Goal: Task Accomplishment & Management: Manage account settings

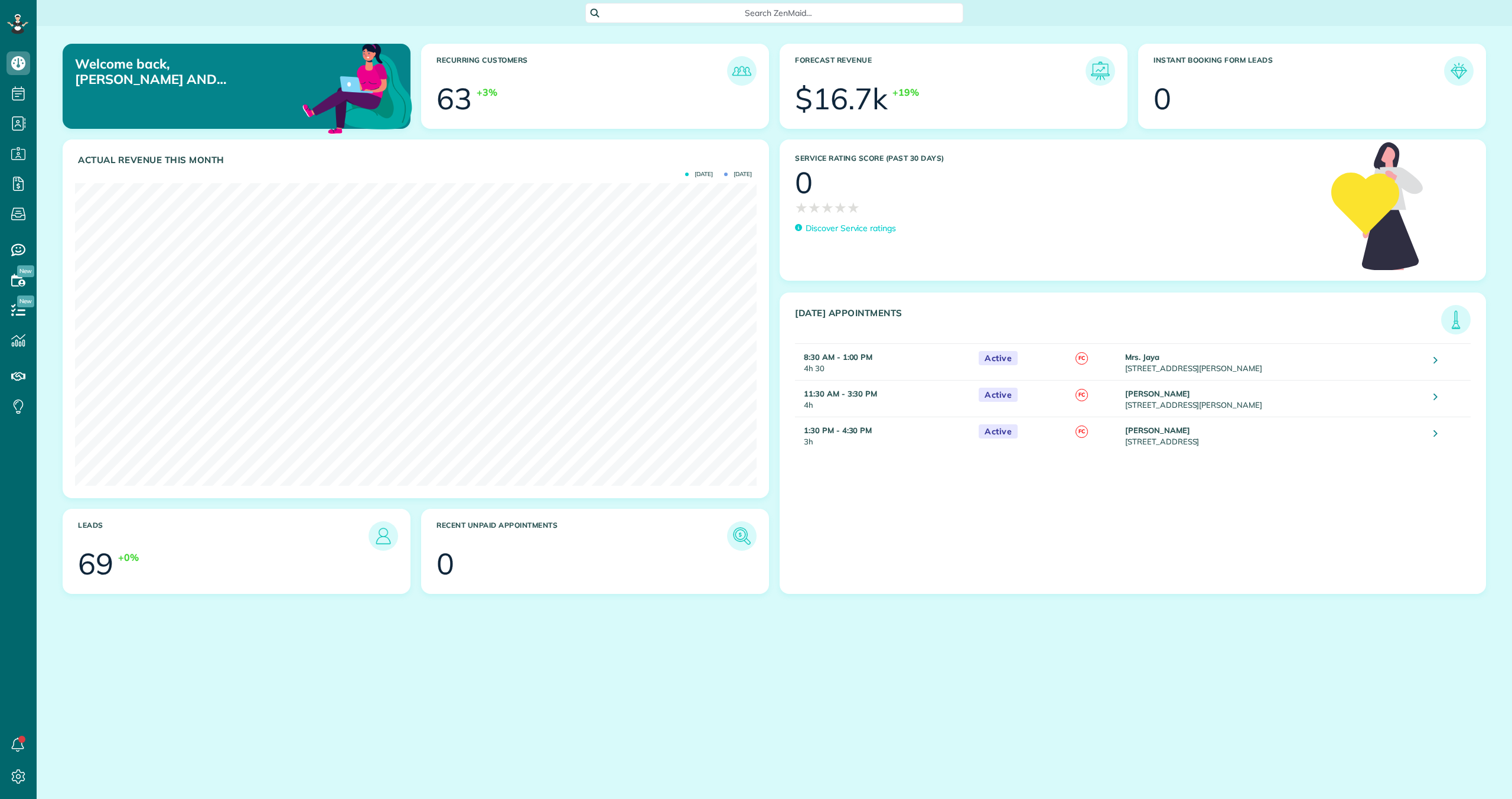
scroll to position [799, 37]
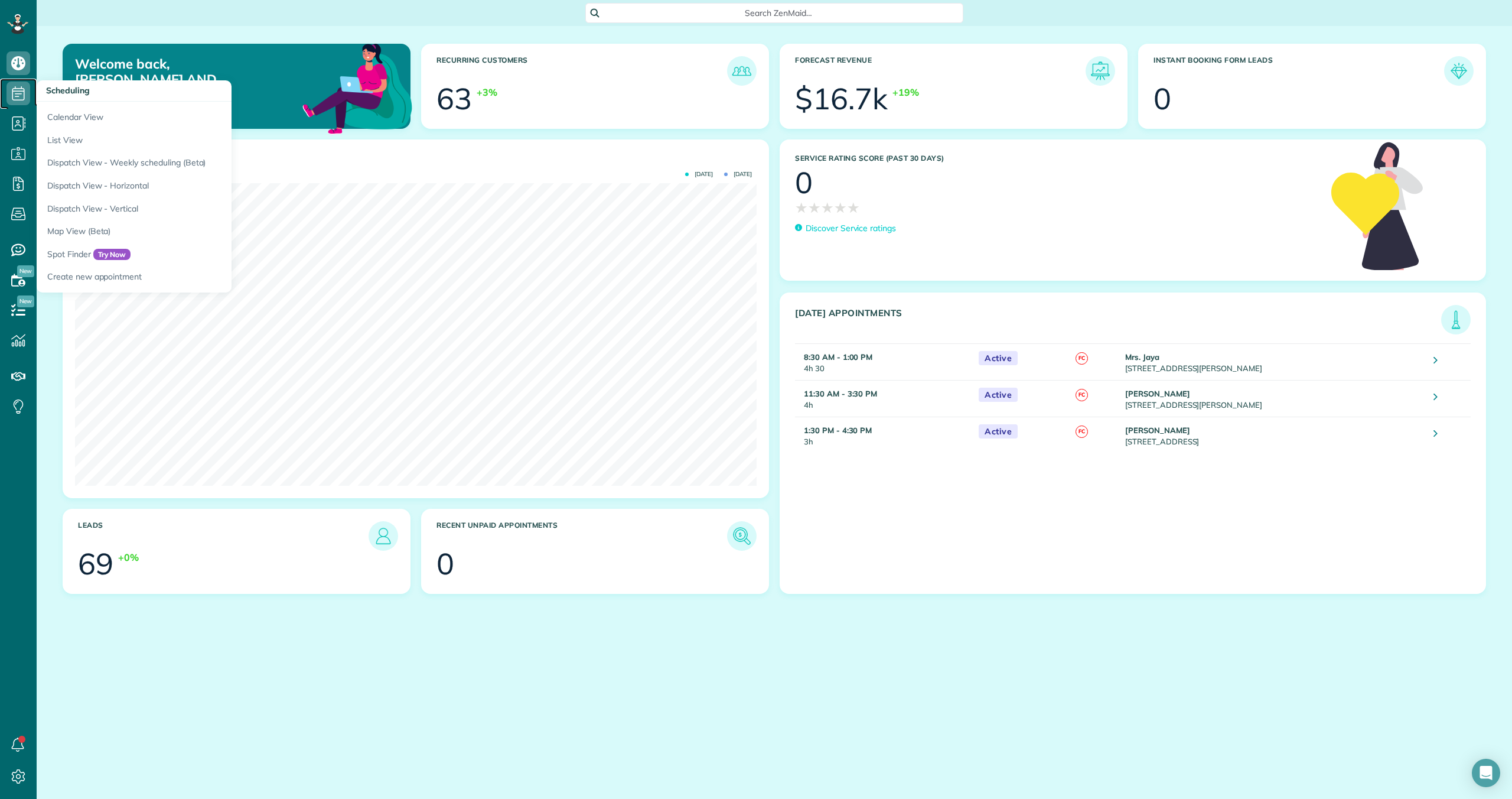
click at [22, 89] on icon at bounding box center [18, 94] width 24 height 24
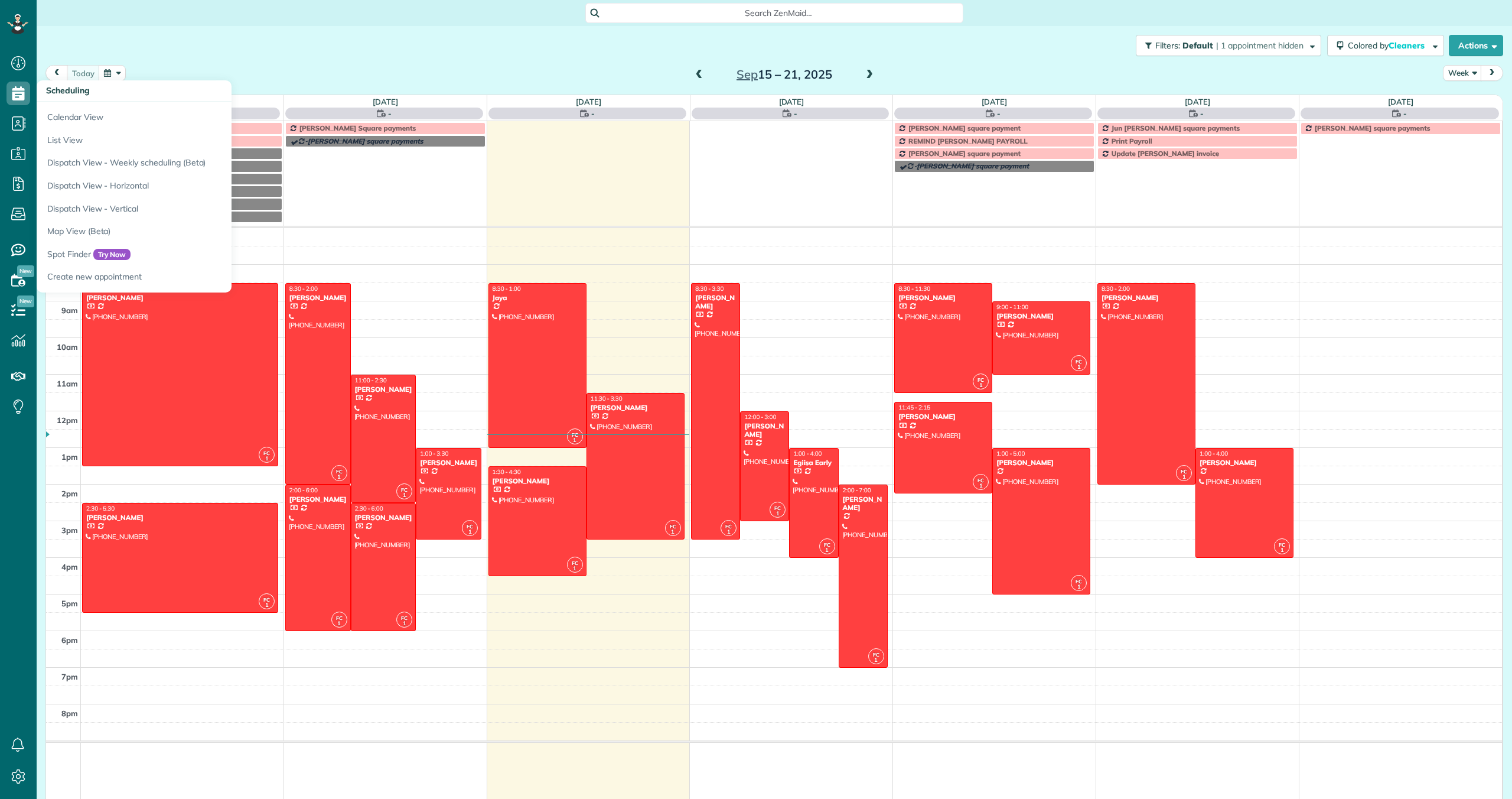
scroll to position [6, 6]
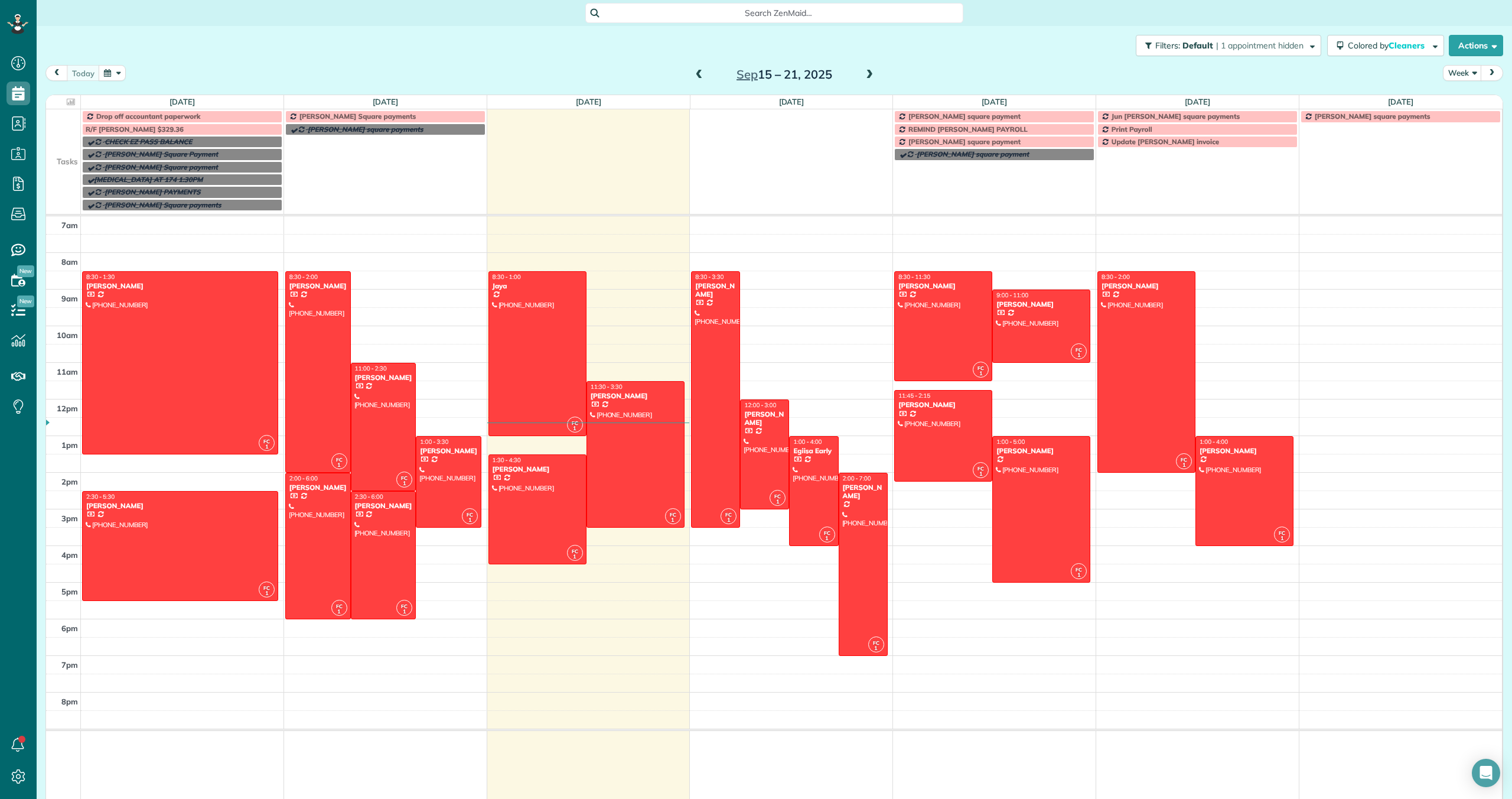
click at [871, 74] on span at bounding box center [869, 75] width 13 height 11
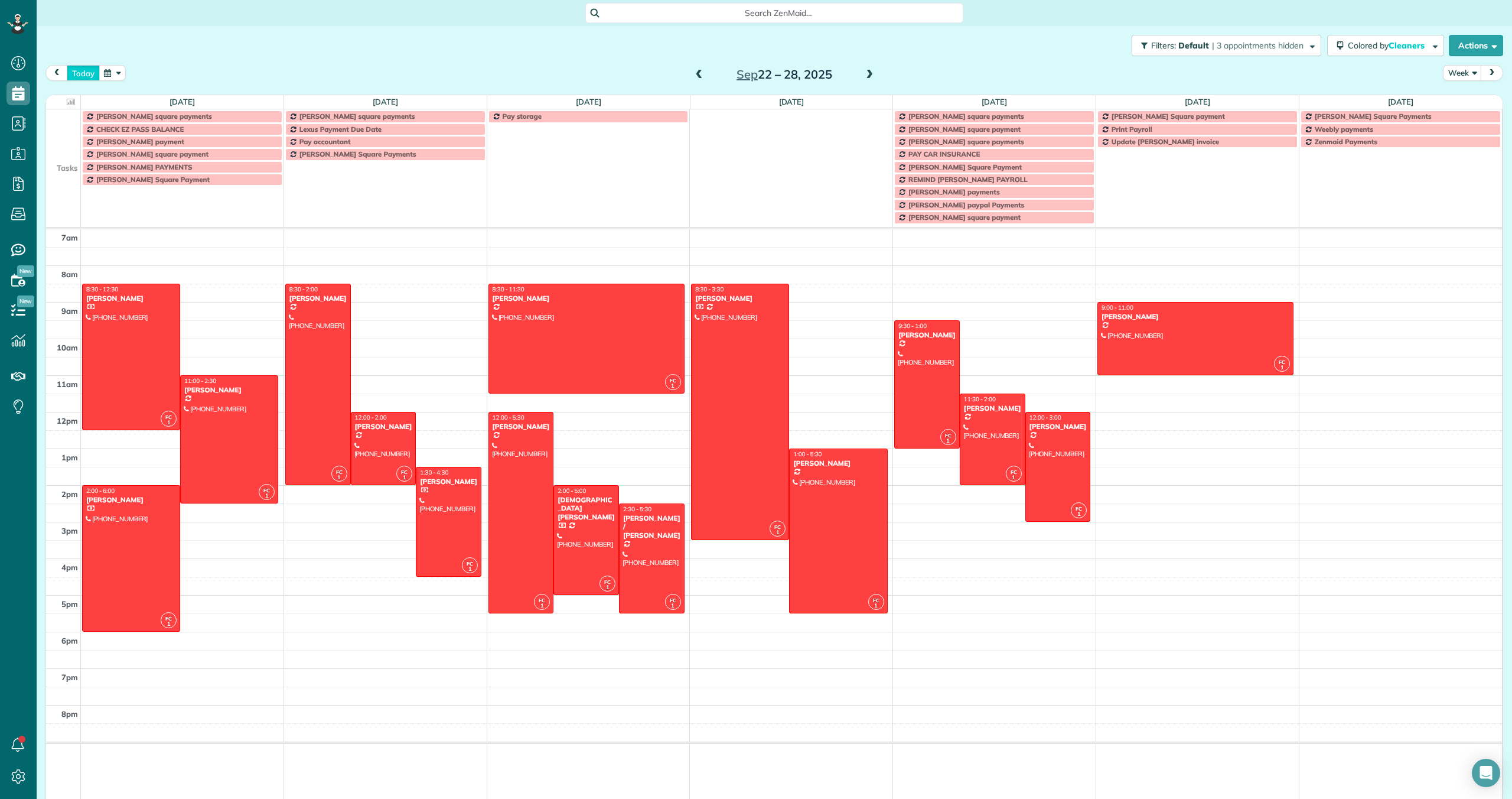
click at [76, 74] on button "today" at bounding box center [83, 73] width 33 height 16
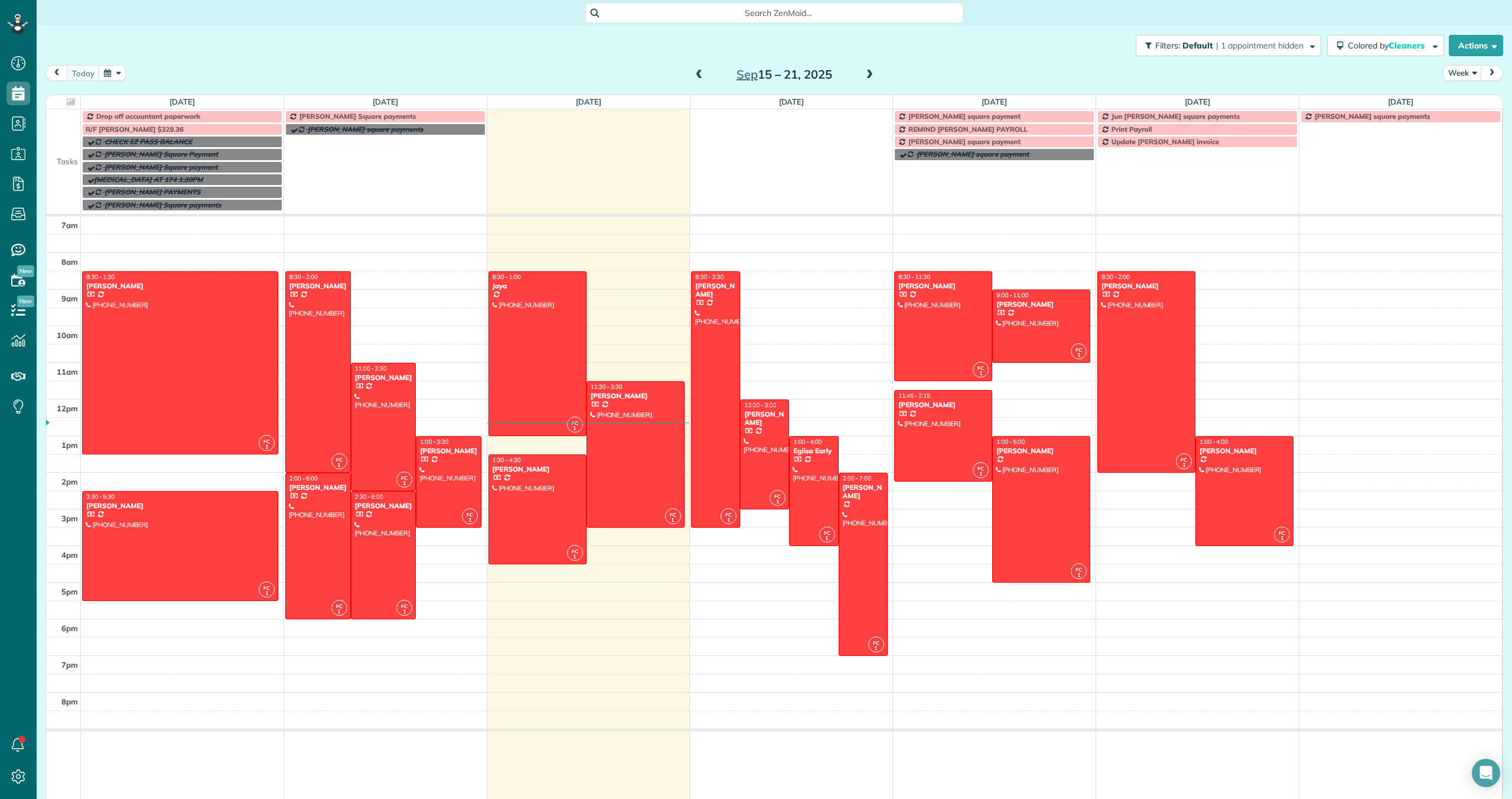
click at [867, 74] on span at bounding box center [869, 75] width 13 height 11
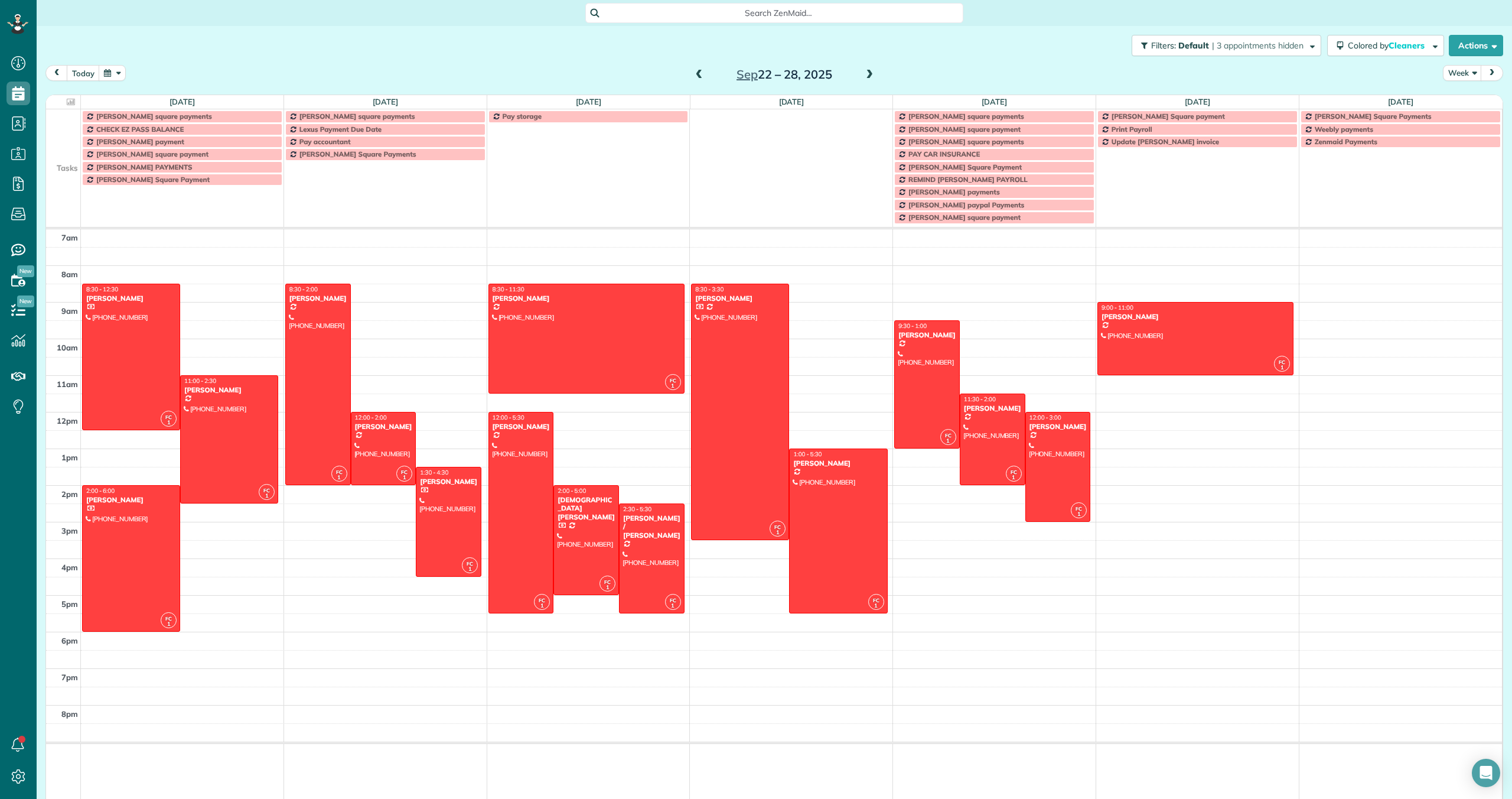
click at [867, 74] on span at bounding box center [869, 75] width 13 height 11
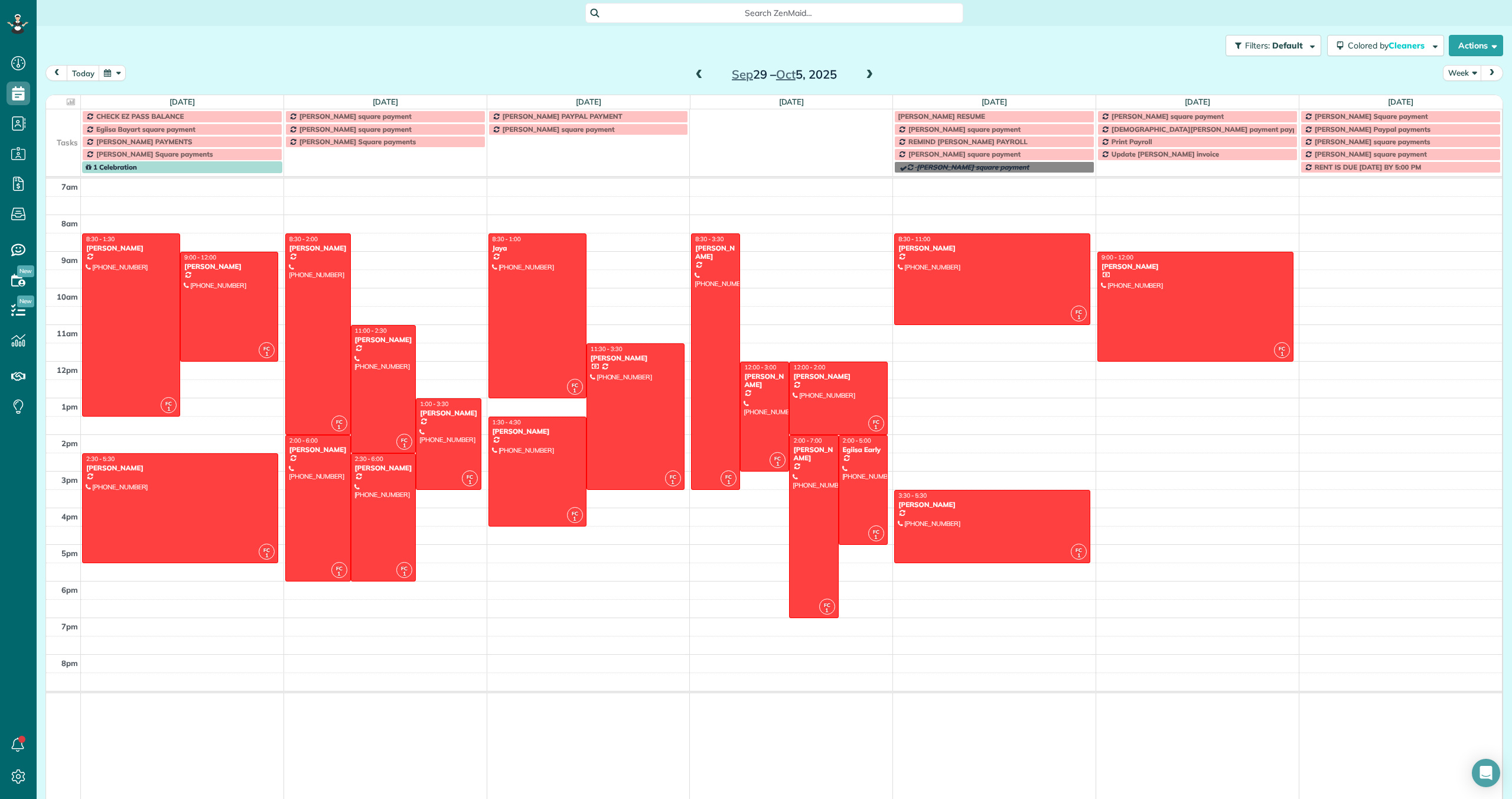
click at [701, 71] on span at bounding box center [699, 75] width 13 height 11
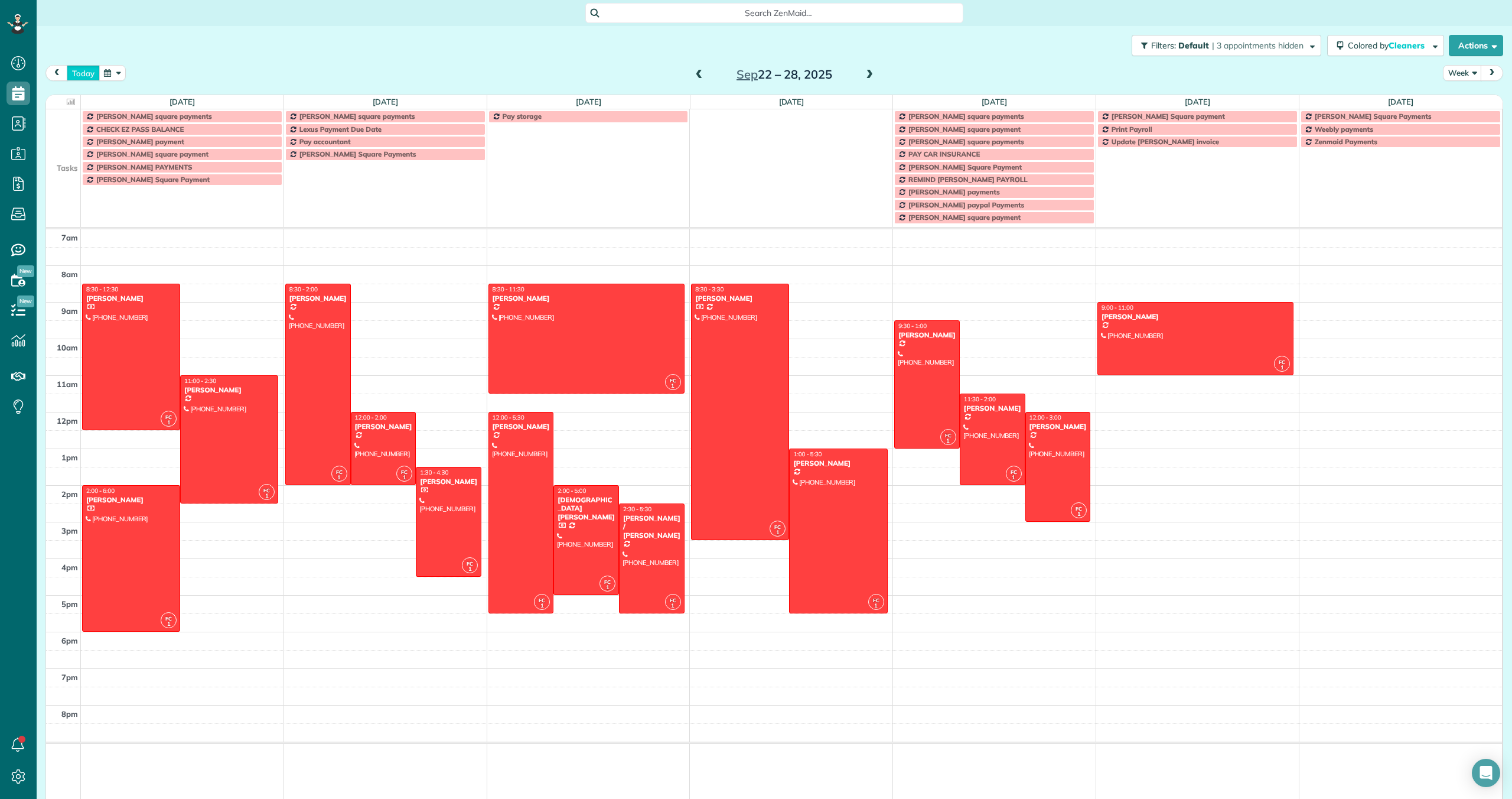
click at [90, 71] on button "today" at bounding box center [83, 73] width 33 height 16
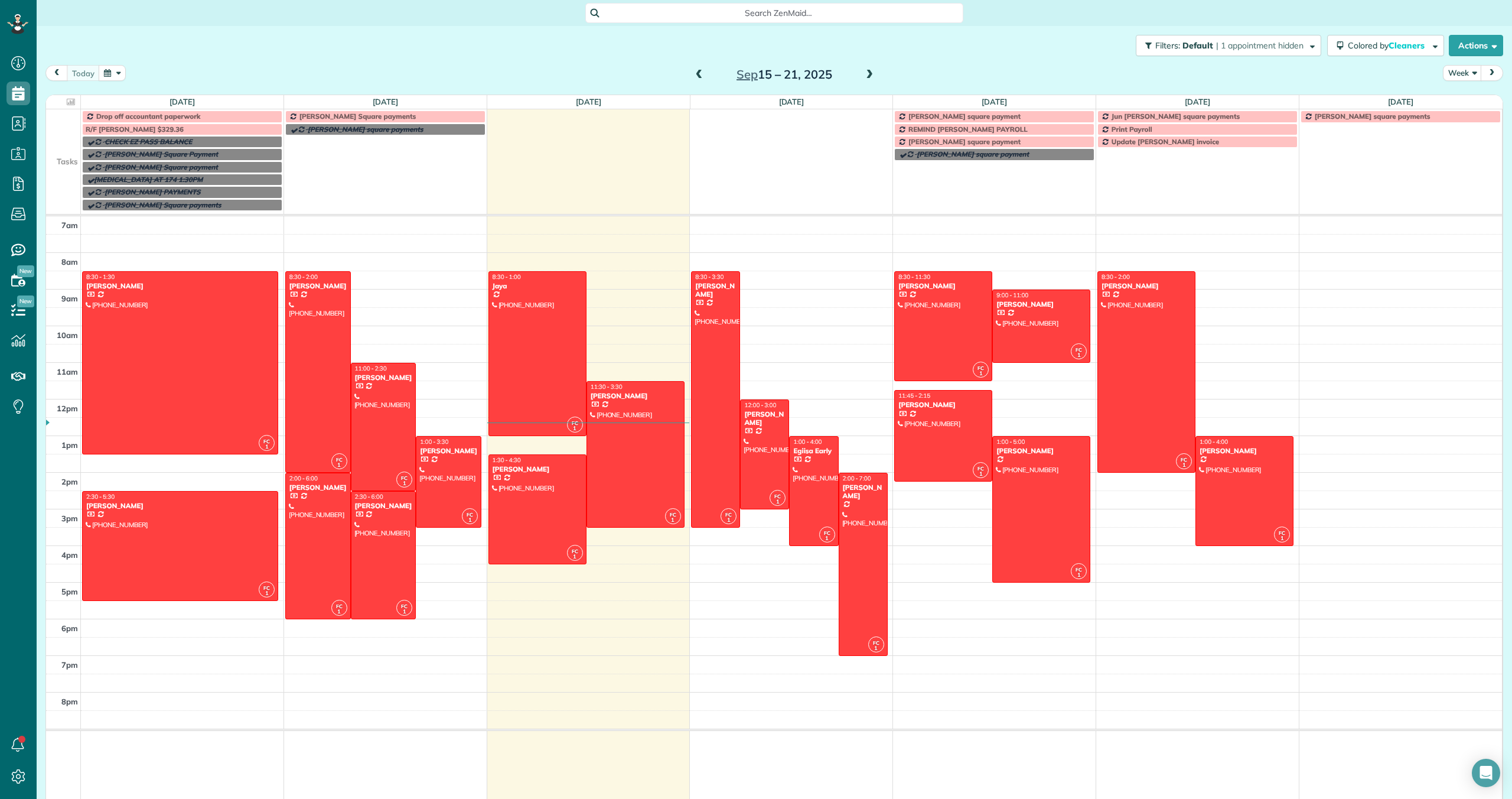
click at [865, 76] on span at bounding box center [869, 75] width 13 height 11
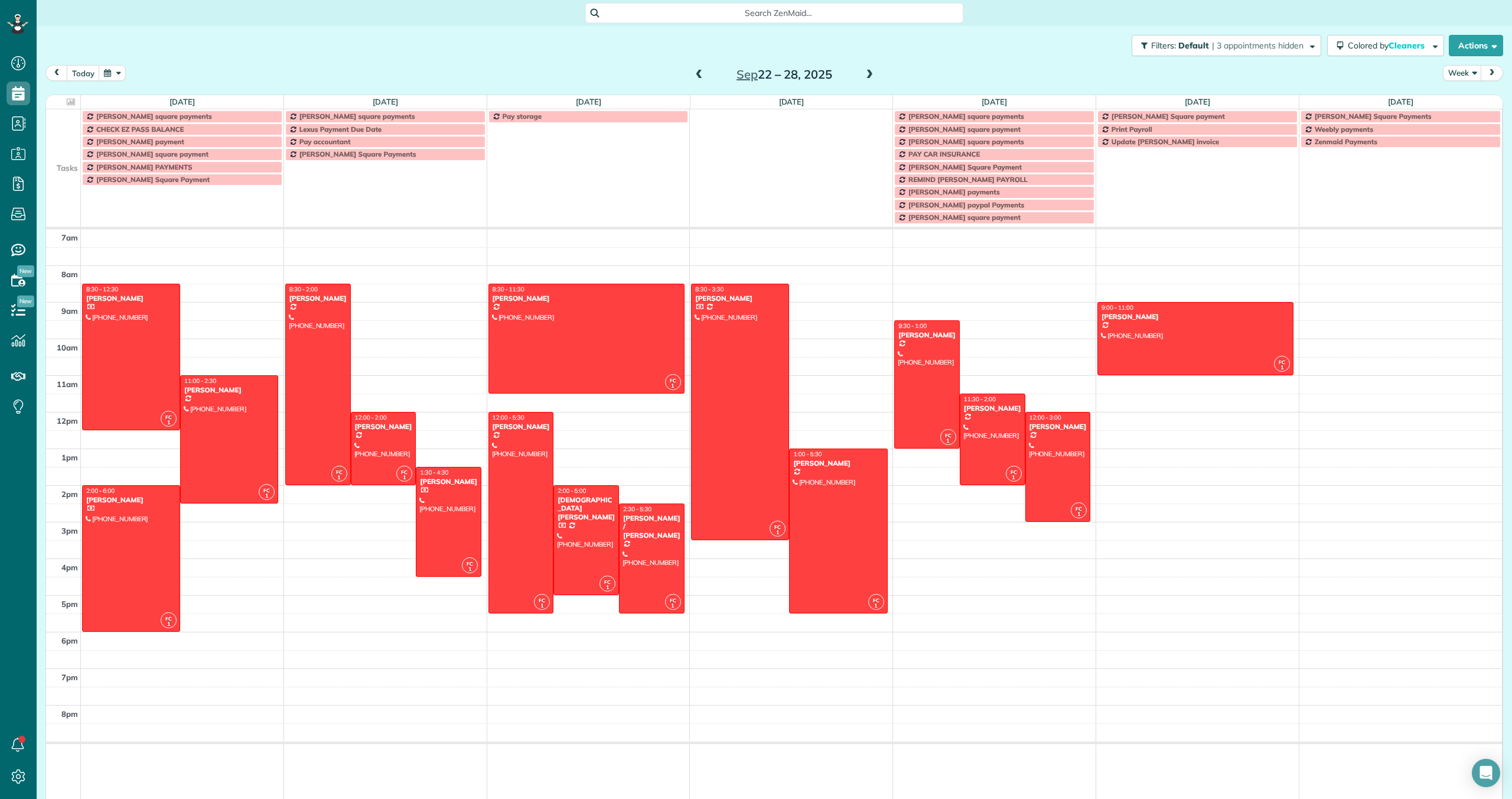
click at [868, 74] on span at bounding box center [869, 75] width 13 height 11
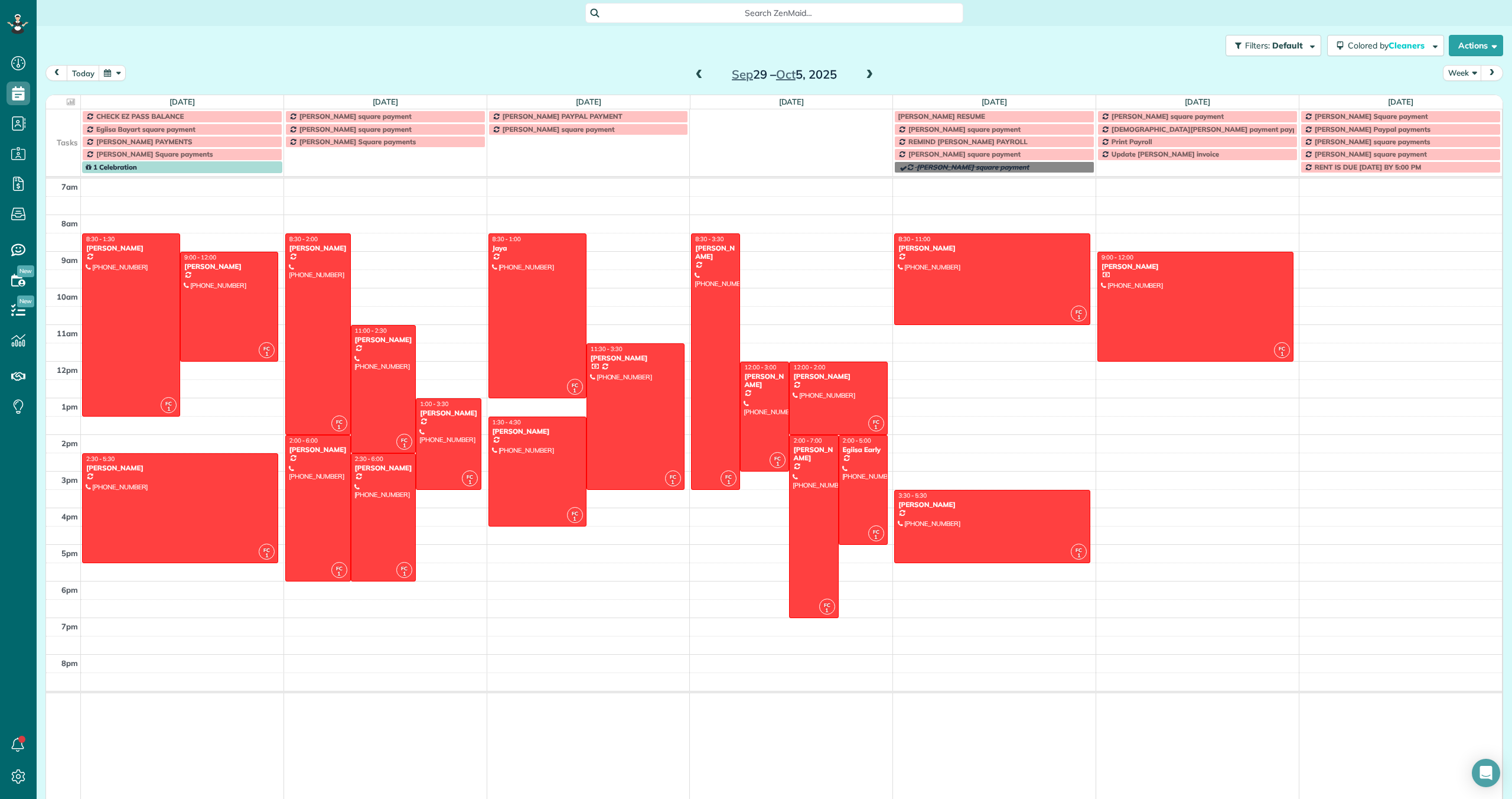
click at [697, 74] on span at bounding box center [699, 75] width 13 height 11
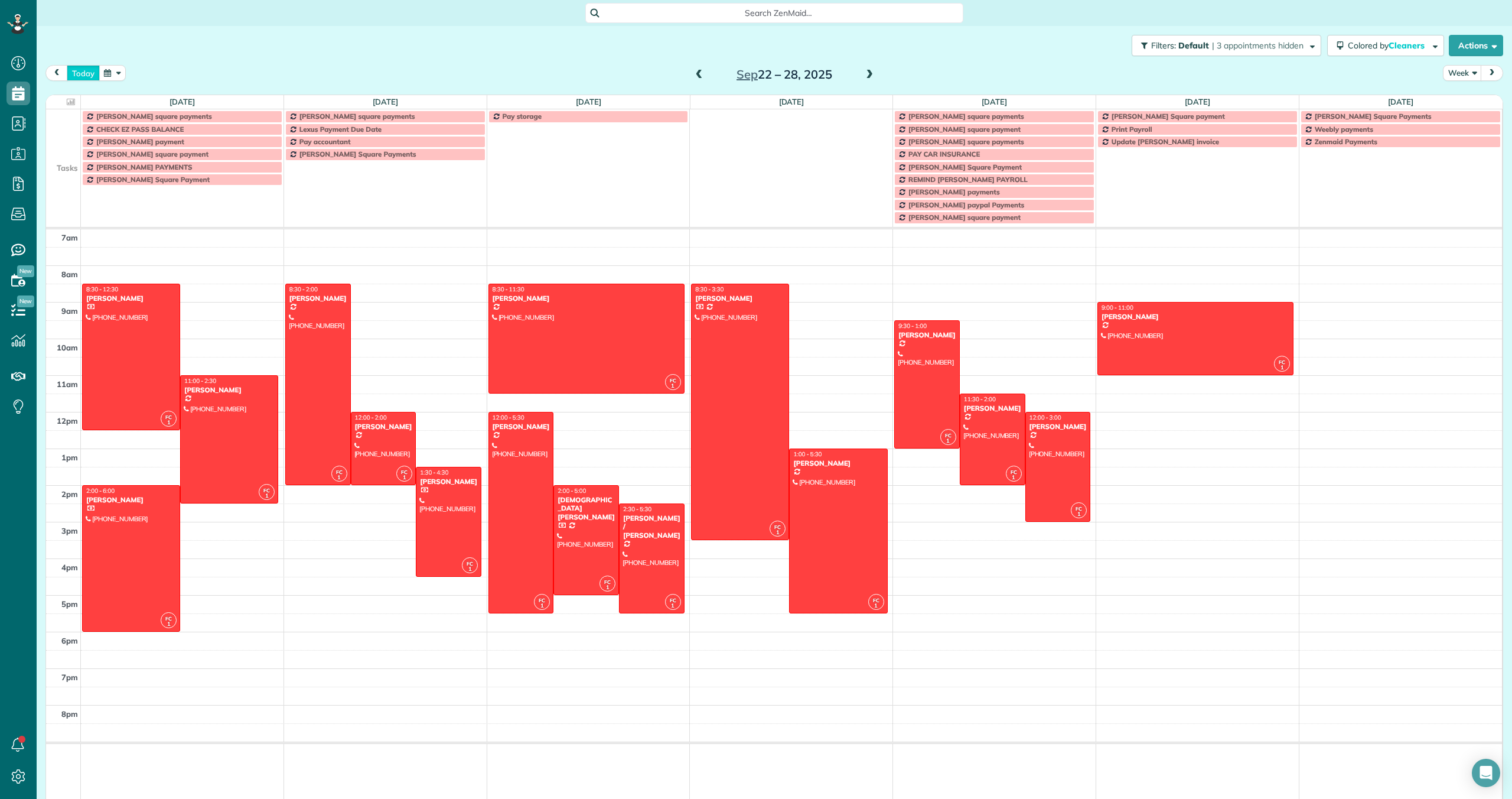
click at [89, 72] on button "today" at bounding box center [83, 73] width 33 height 16
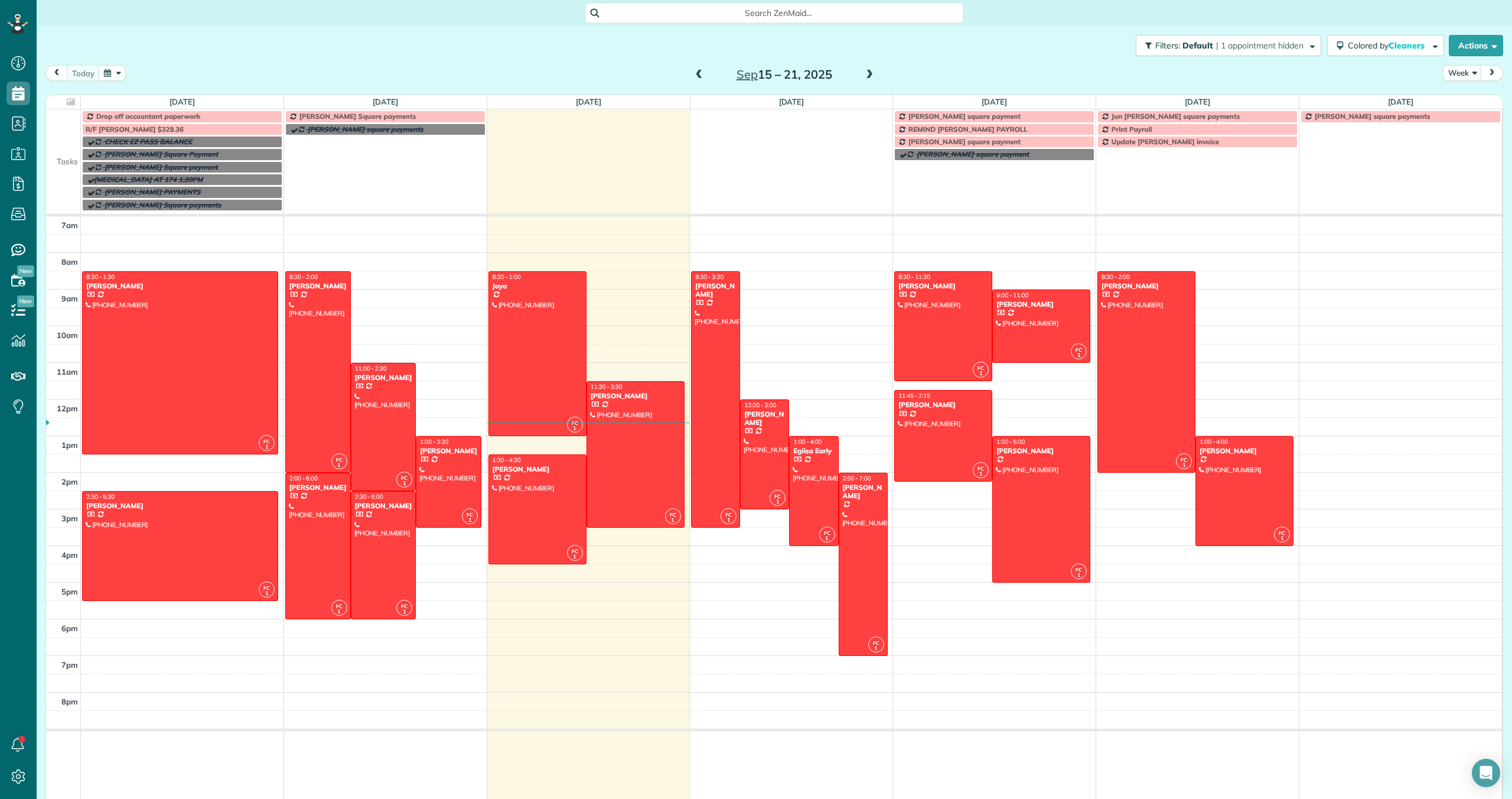
click at [871, 74] on span at bounding box center [869, 75] width 13 height 11
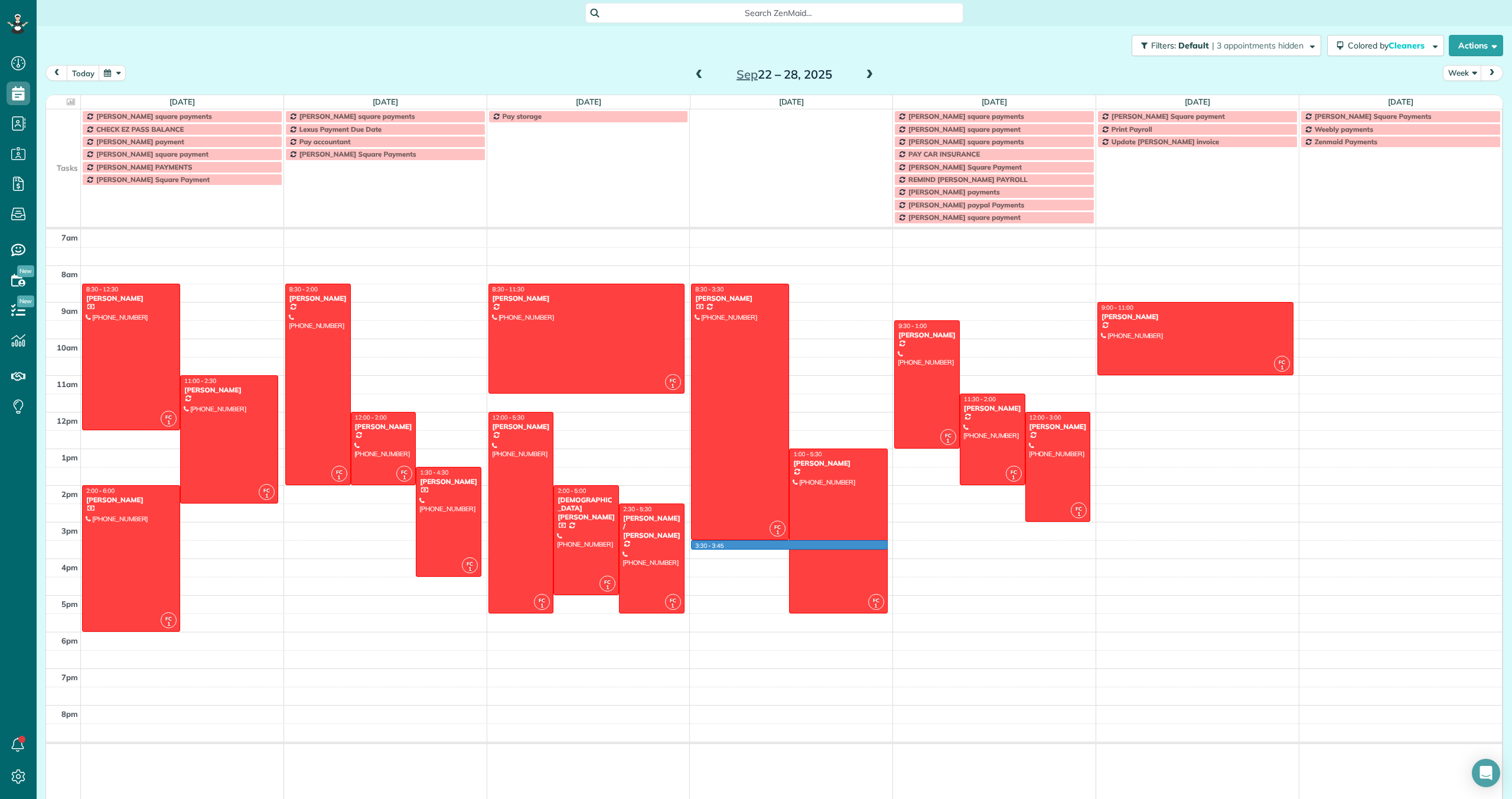
click at [771, 543] on div "7am 8am 9am 10am 11am 12pm 1pm 2pm 3pm 4pm 5pm 6pm 7pm 8pm FC 1 8:30 - 12:30 [P…" at bounding box center [773, 515] width 1456 height 573
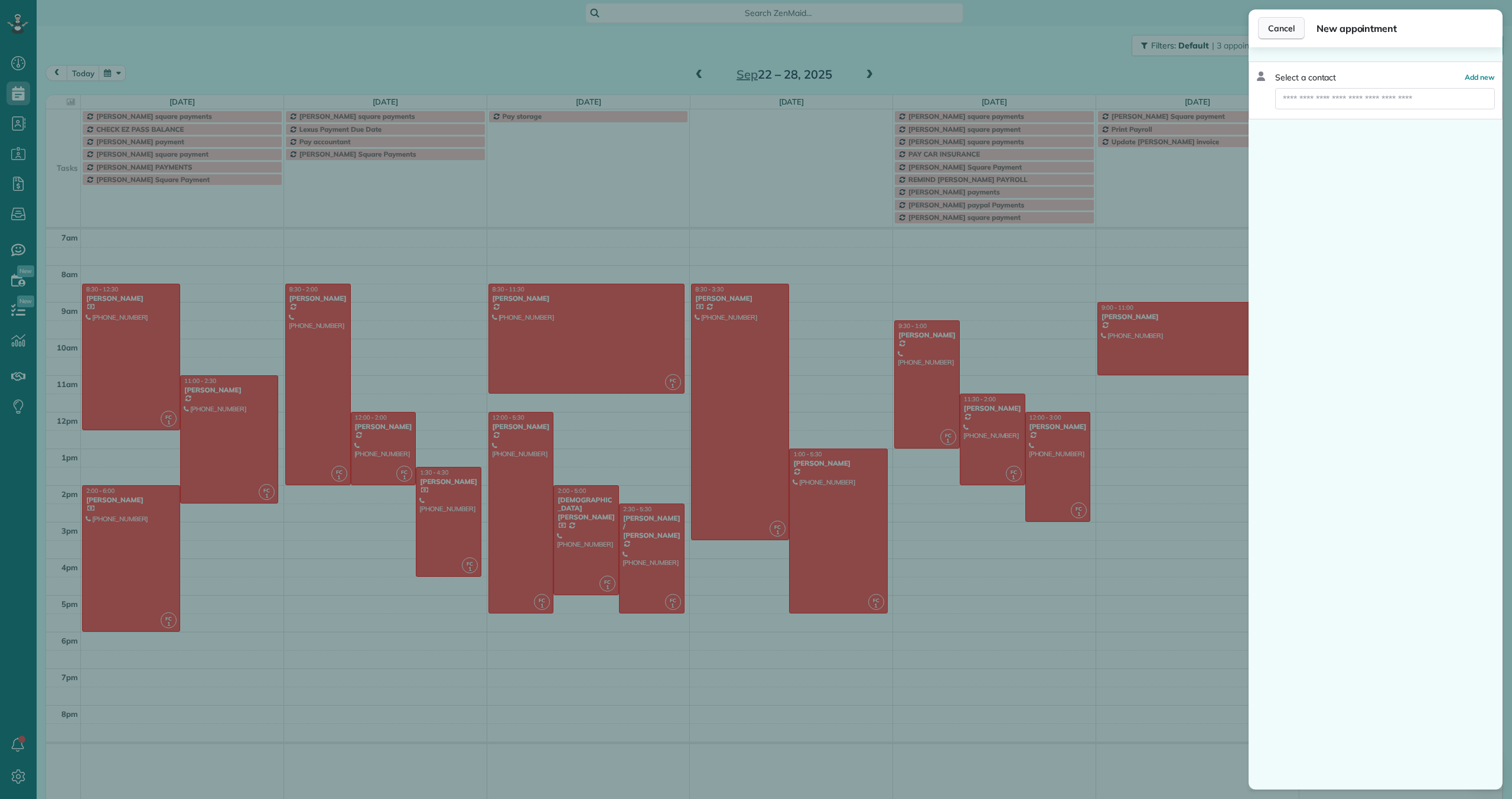
click at [1285, 33] on span "Cancel" at bounding box center [1281, 28] width 27 height 12
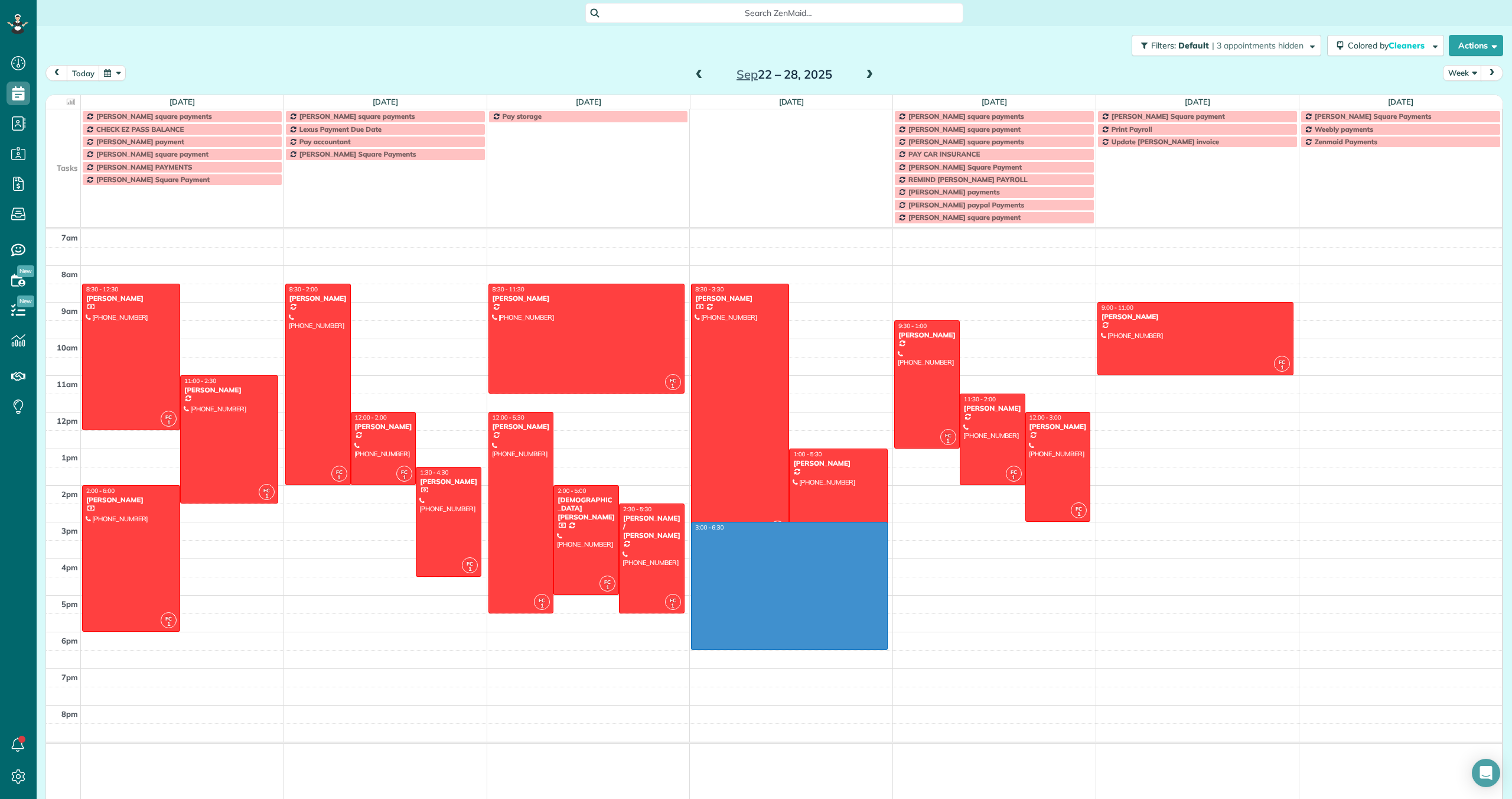
drag, startPoint x: 890, startPoint y: 522, endPoint x: 866, endPoint y: 641, distance: 121.4
click at [866, 641] on div "7am 8am 9am 10am 11am 12pm 1pm 2pm 3pm 4pm 5pm 6pm 7pm 8pm FC 1 8:30 - 12:30 [P…" at bounding box center [773, 515] width 1456 height 573
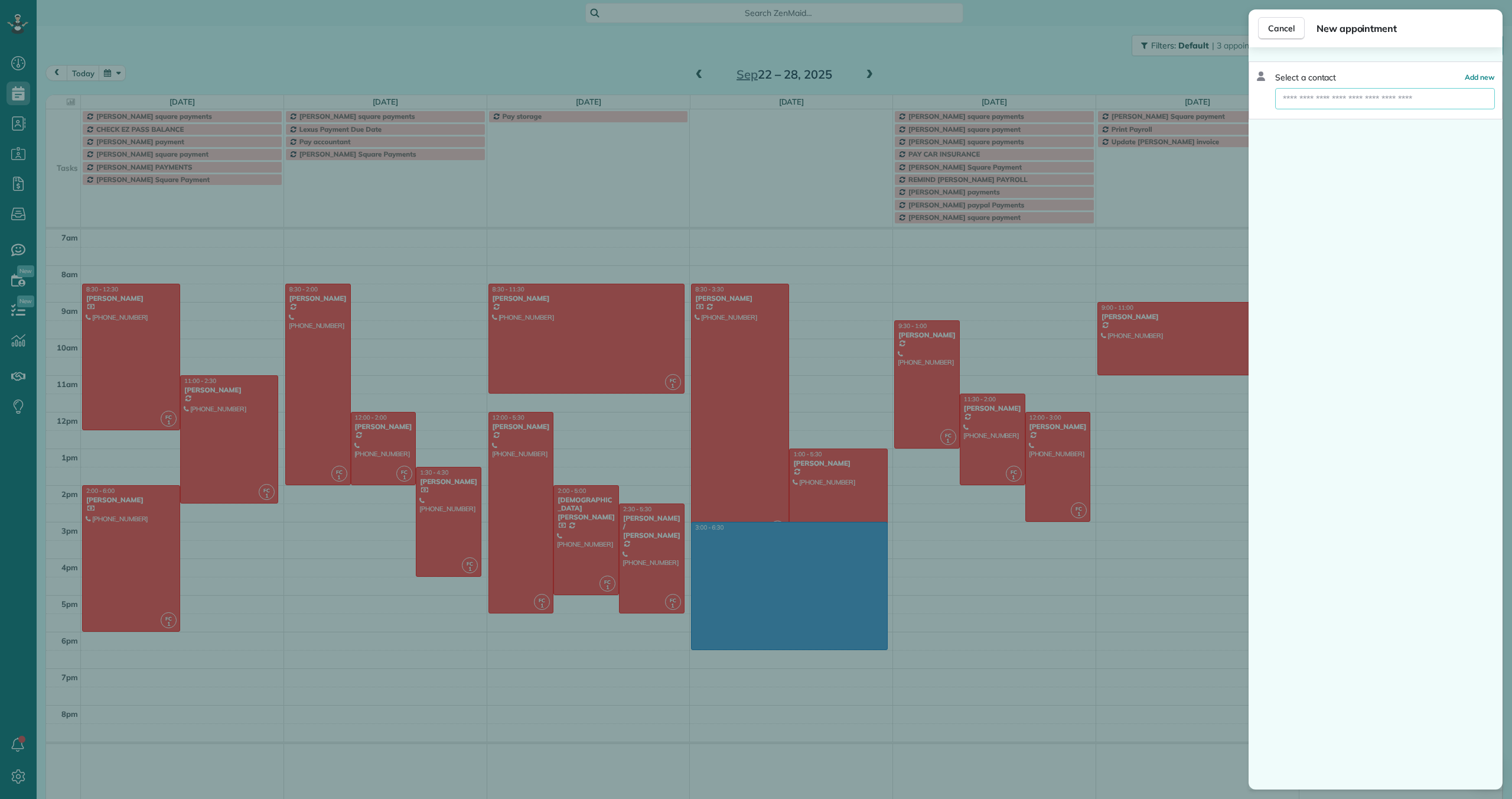
click at [1290, 103] on input "text" at bounding box center [1384, 98] width 220 height 21
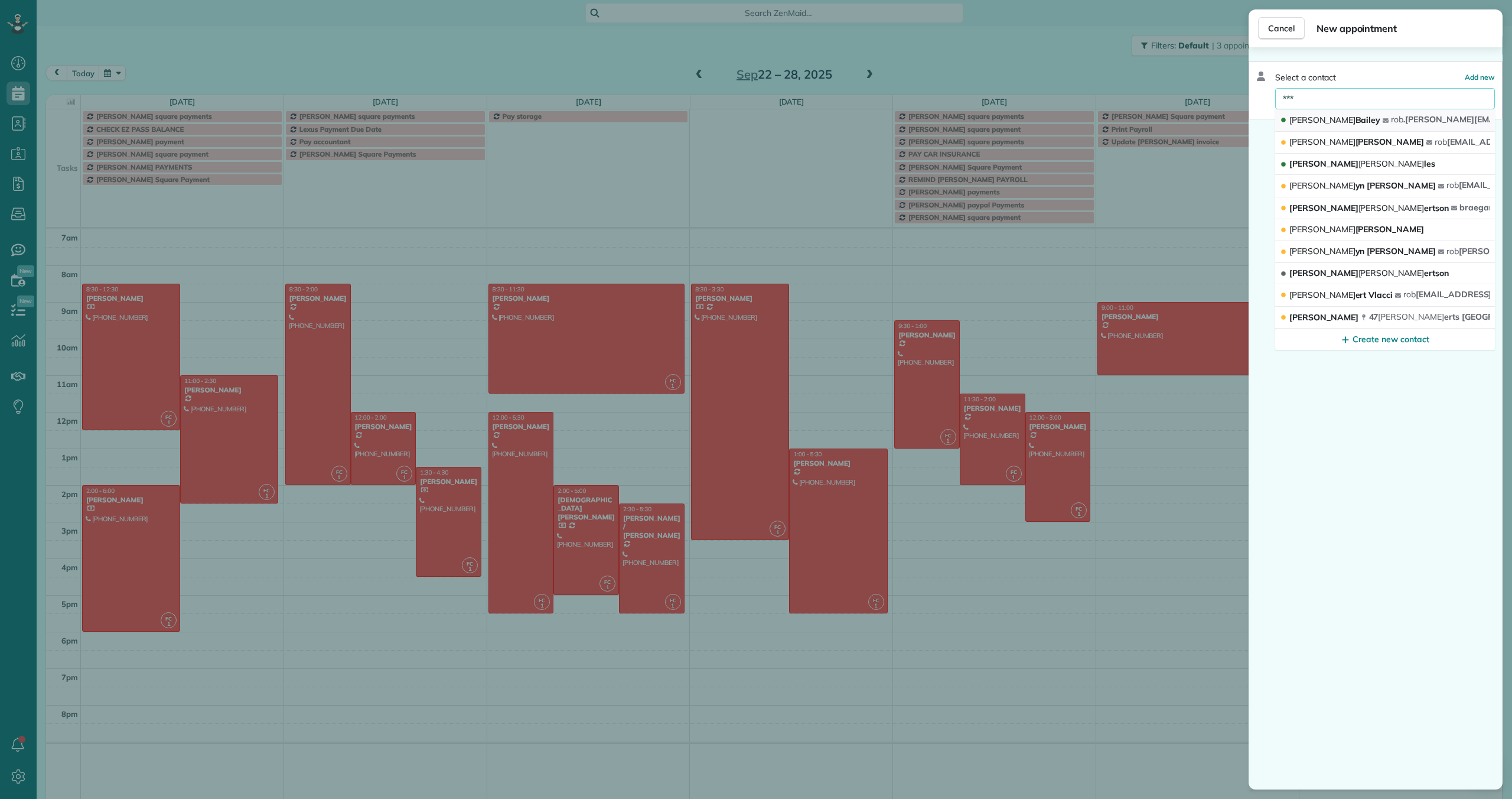
type input "***"
click at [1312, 120] on span "[PERSON_NAME]" at bounding box center [1334, 120] width 91 height 11
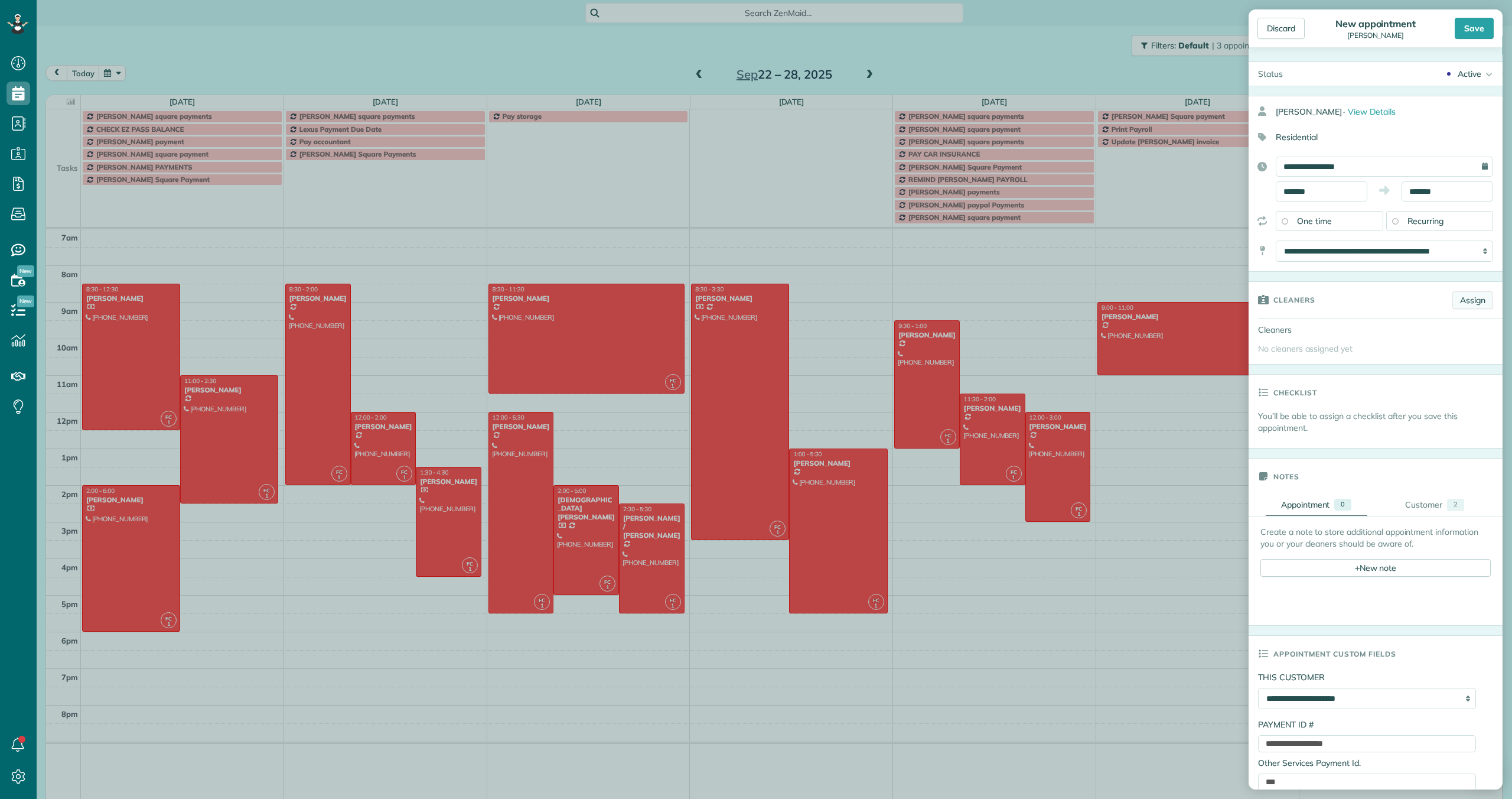
click at [1468, 299] on link "Assign" at bounding box center [1473, 300] width 41 height 18
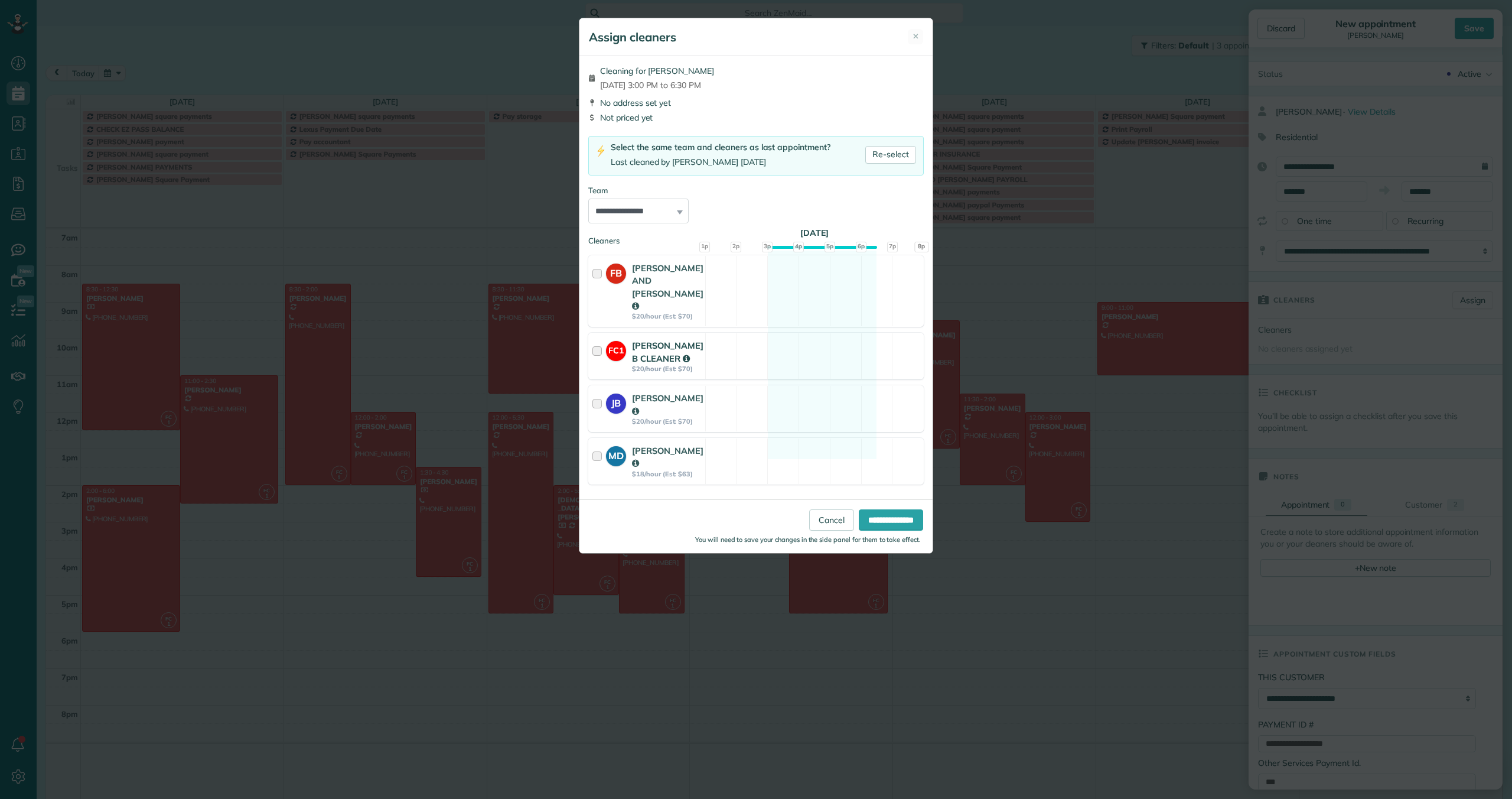
click at [597, 339] on div at bounding box center [599, 356] width 14 height 33
click at [887, 509] on input "**********" at bounding box center [891, 520] width 64 height 21
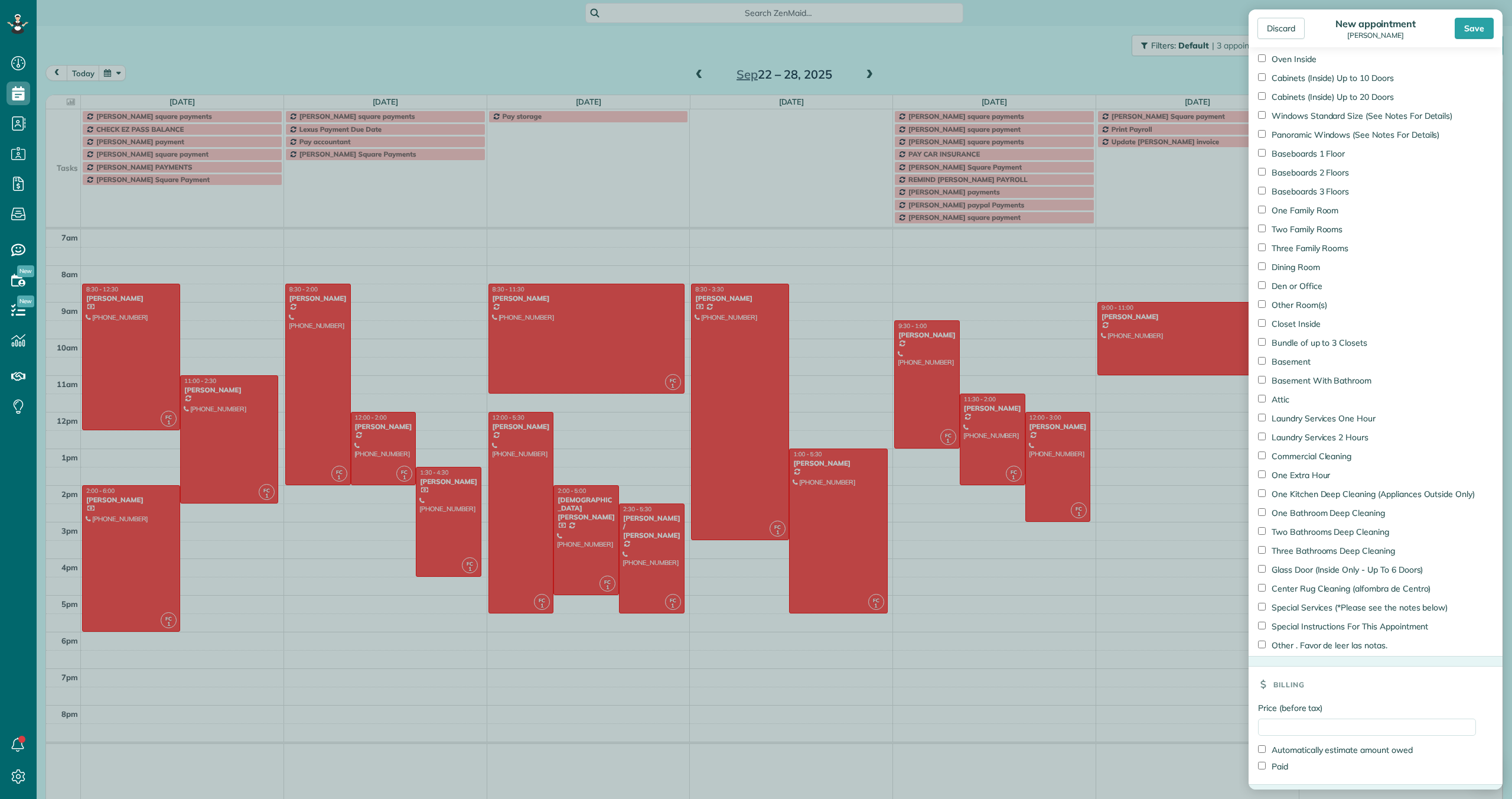
scroll to position [1035, 0]
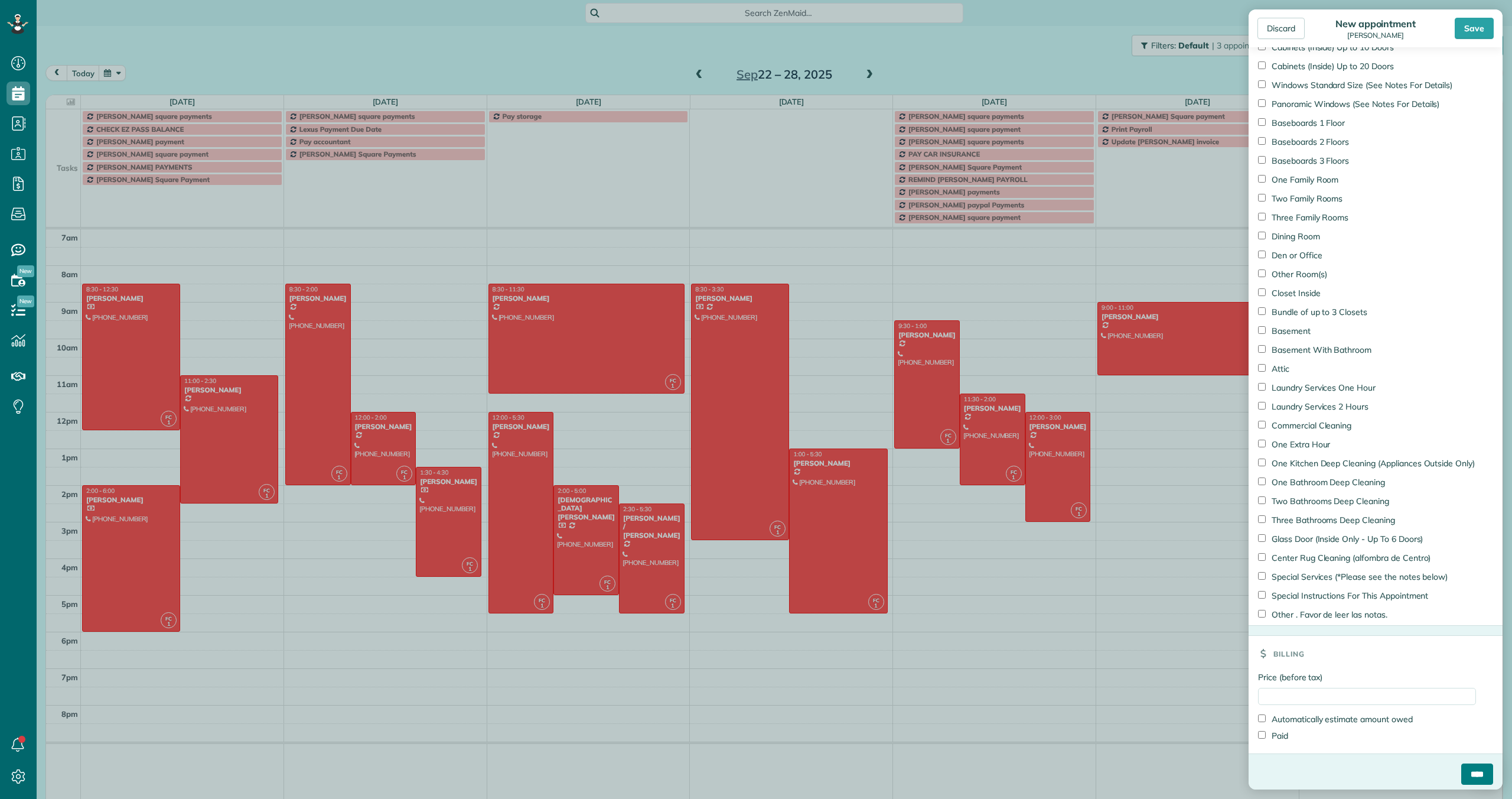
click at [1479, 772] on input "****" at bounding box center [1477, 774] width 32 height 21
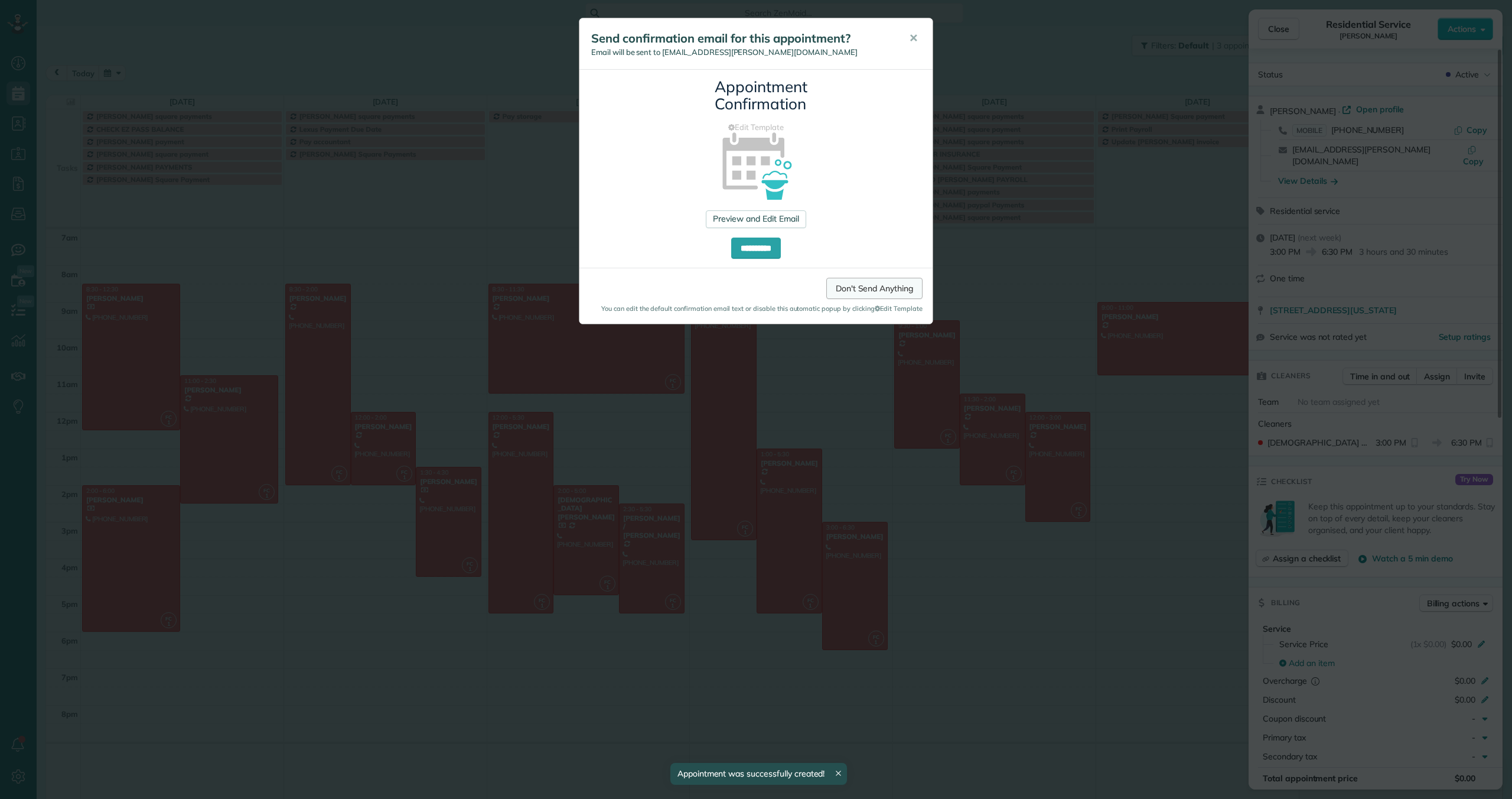
click at [859, 292] on link "Don't Send Anything" at bounding box center [874, 288] width 96 height 21
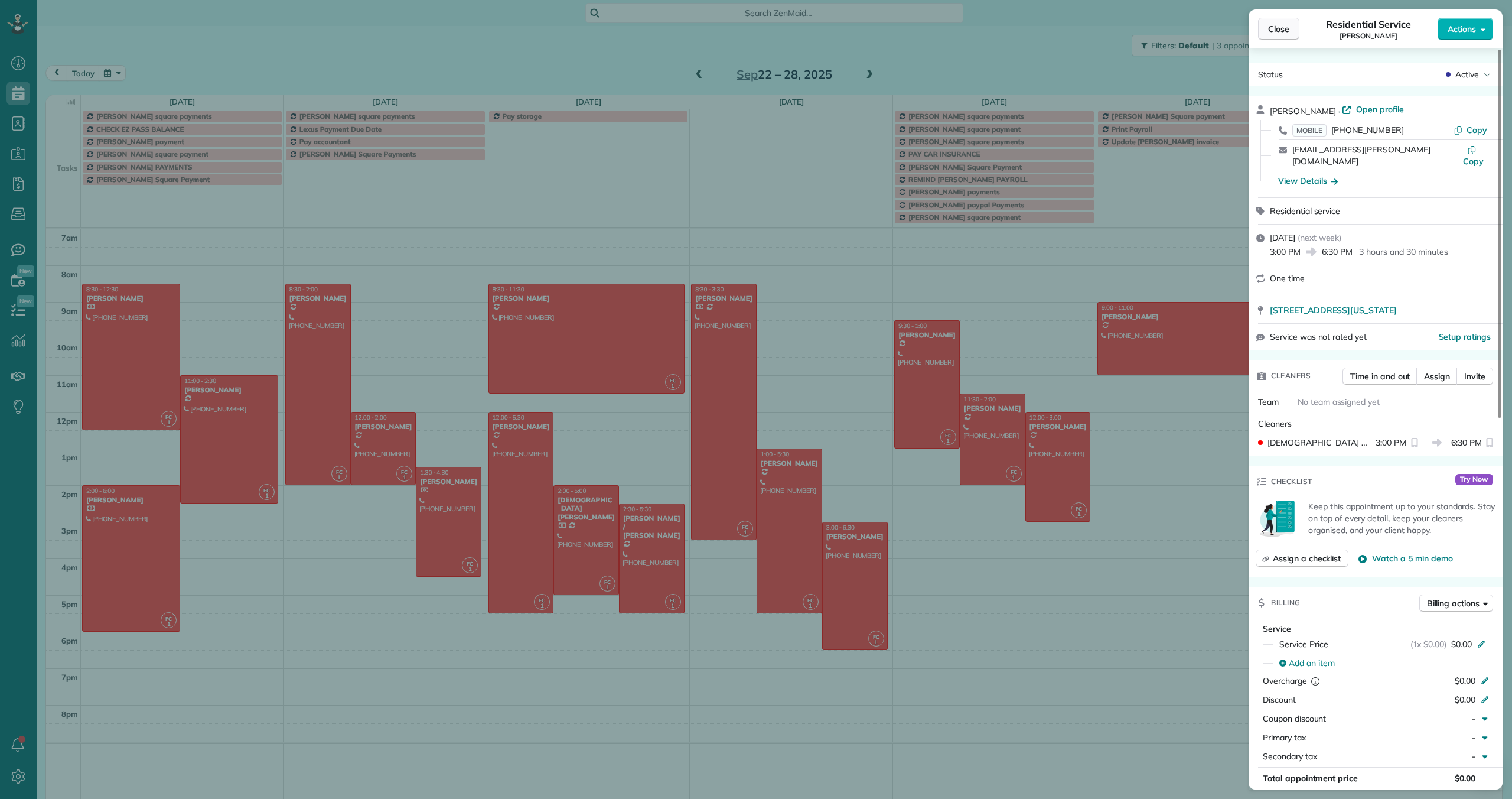
click at [1284, 32] on span "Close" at bounding box center [1279, 28] width 21 height 12
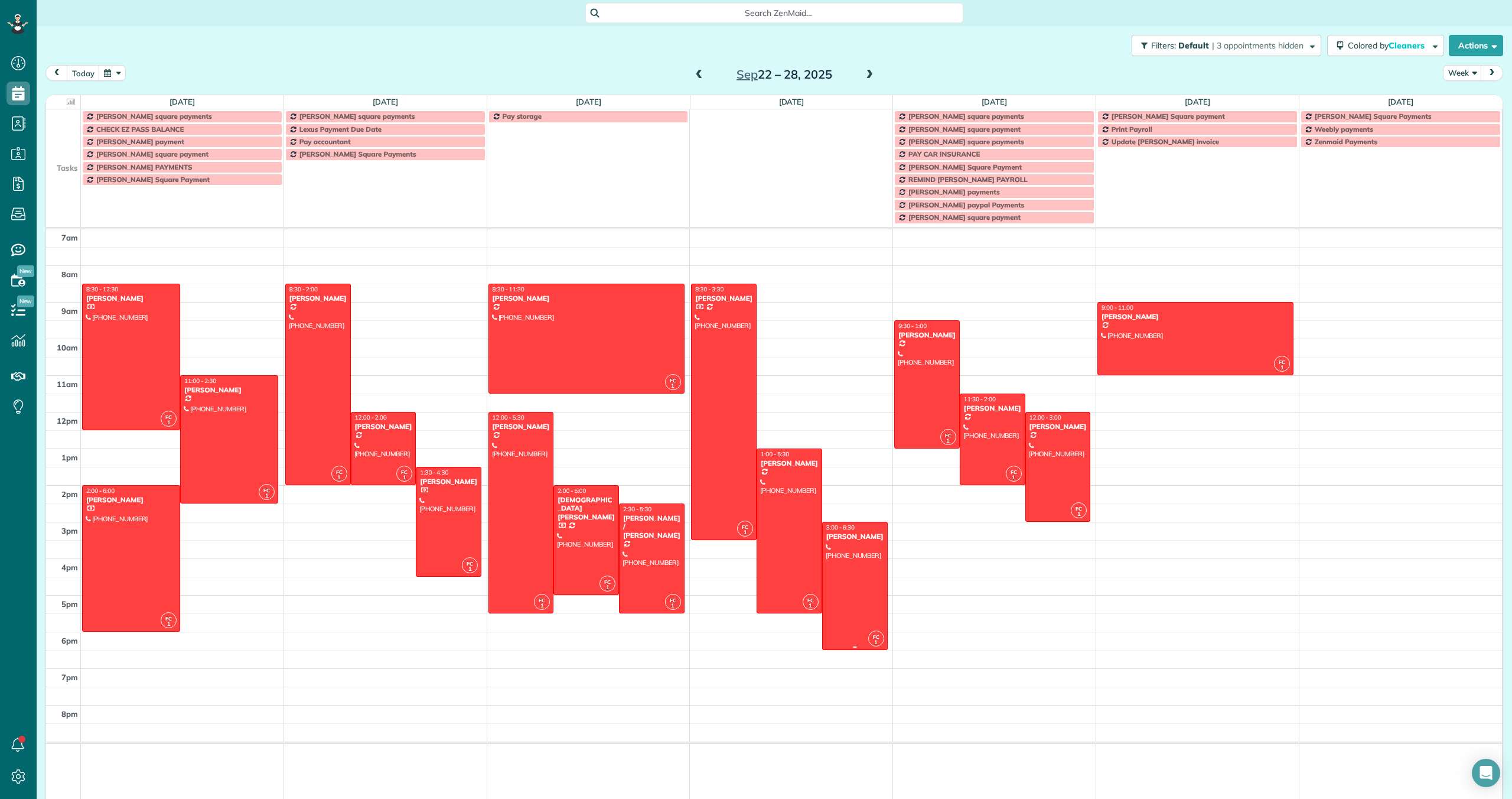
click at [856, 553] on div at bounding box center [855, 585] width 64 height 127
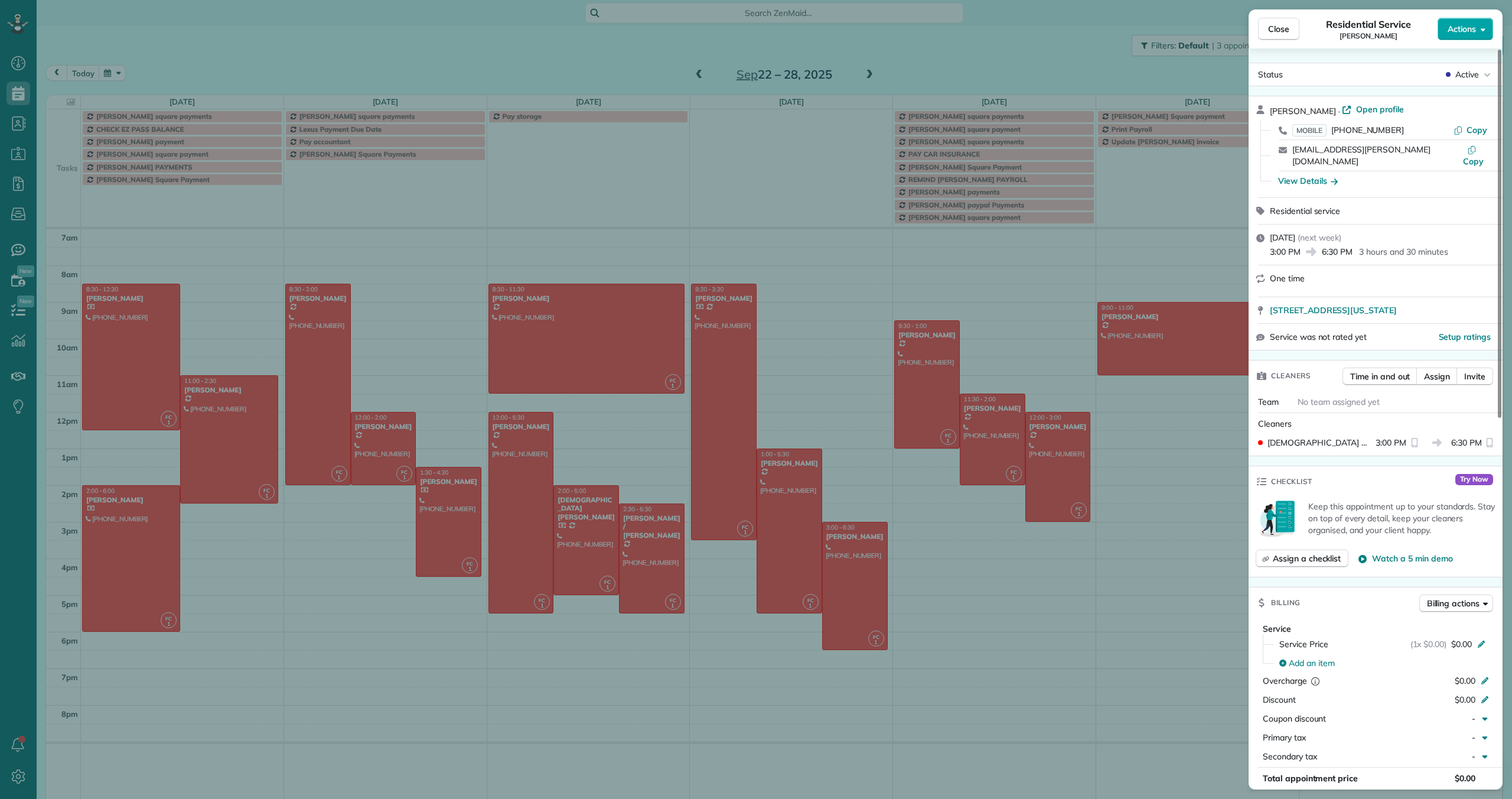
click at [1474, 32] on span "Actions" at bounding box center [1462, 28] width 28 height 12
click at [1443, 60] on span "Edit this appointment" at bounding box center [1412, 55] width 80 height 12
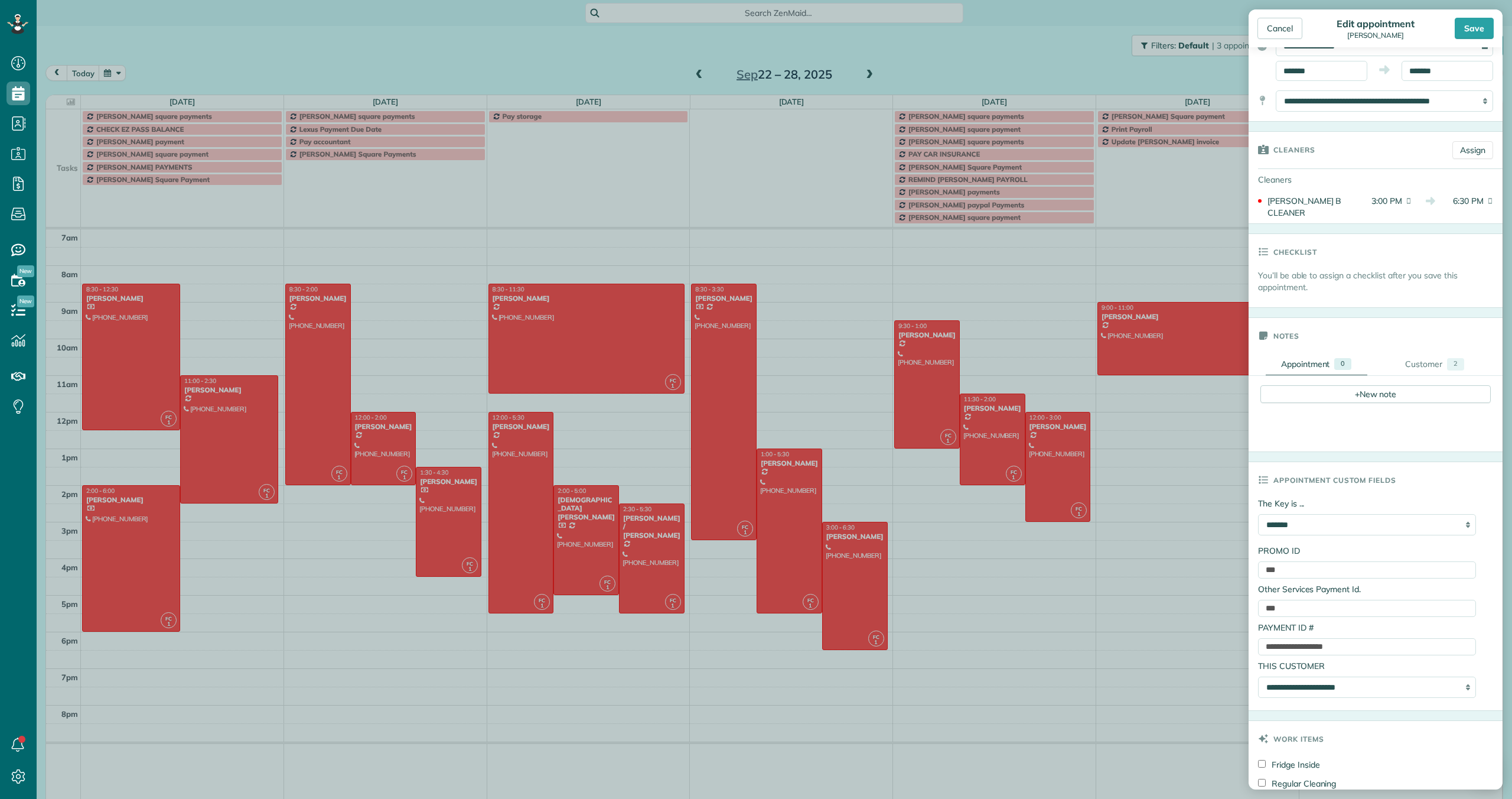
scroll to position [128, 0]
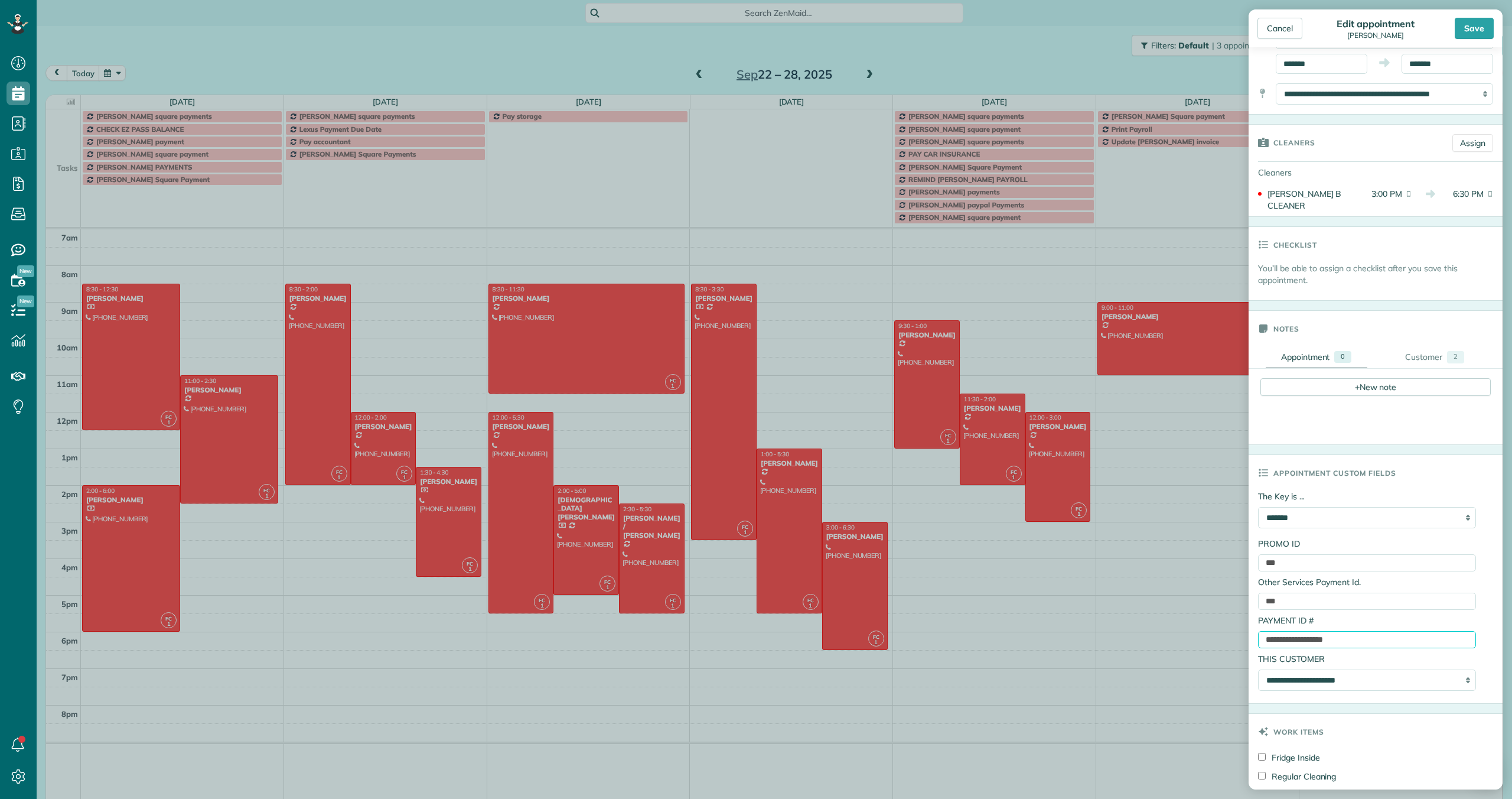
drag, startPoint x: 1374, startPoint y: 630, endPoint x: 1259, endPoint y: 630, distance: 115.0
click at [1259, 631] on input "**********" at bounding box center [1367, 640] width 218 height 17
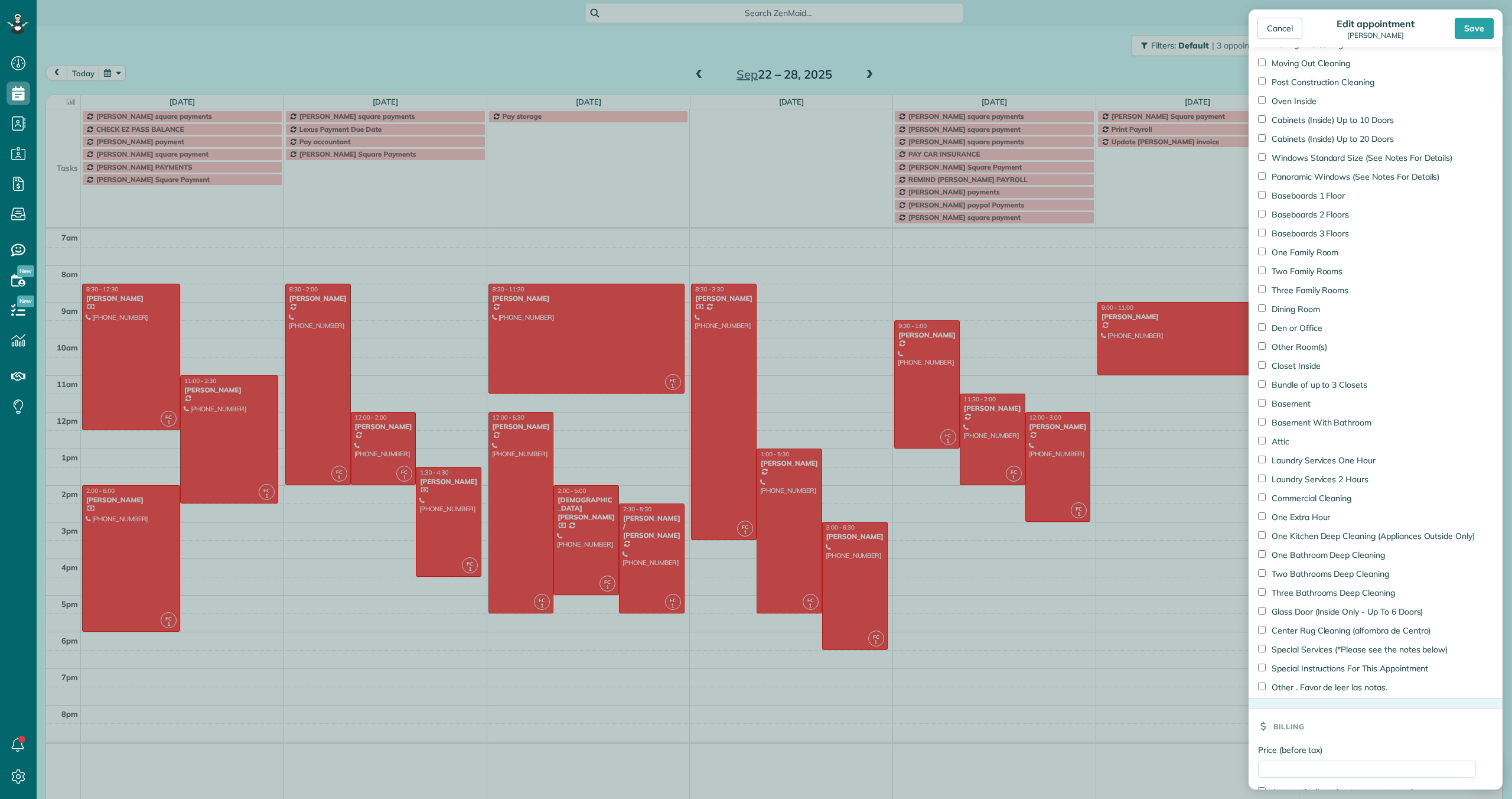
scroll to position [951, 0]
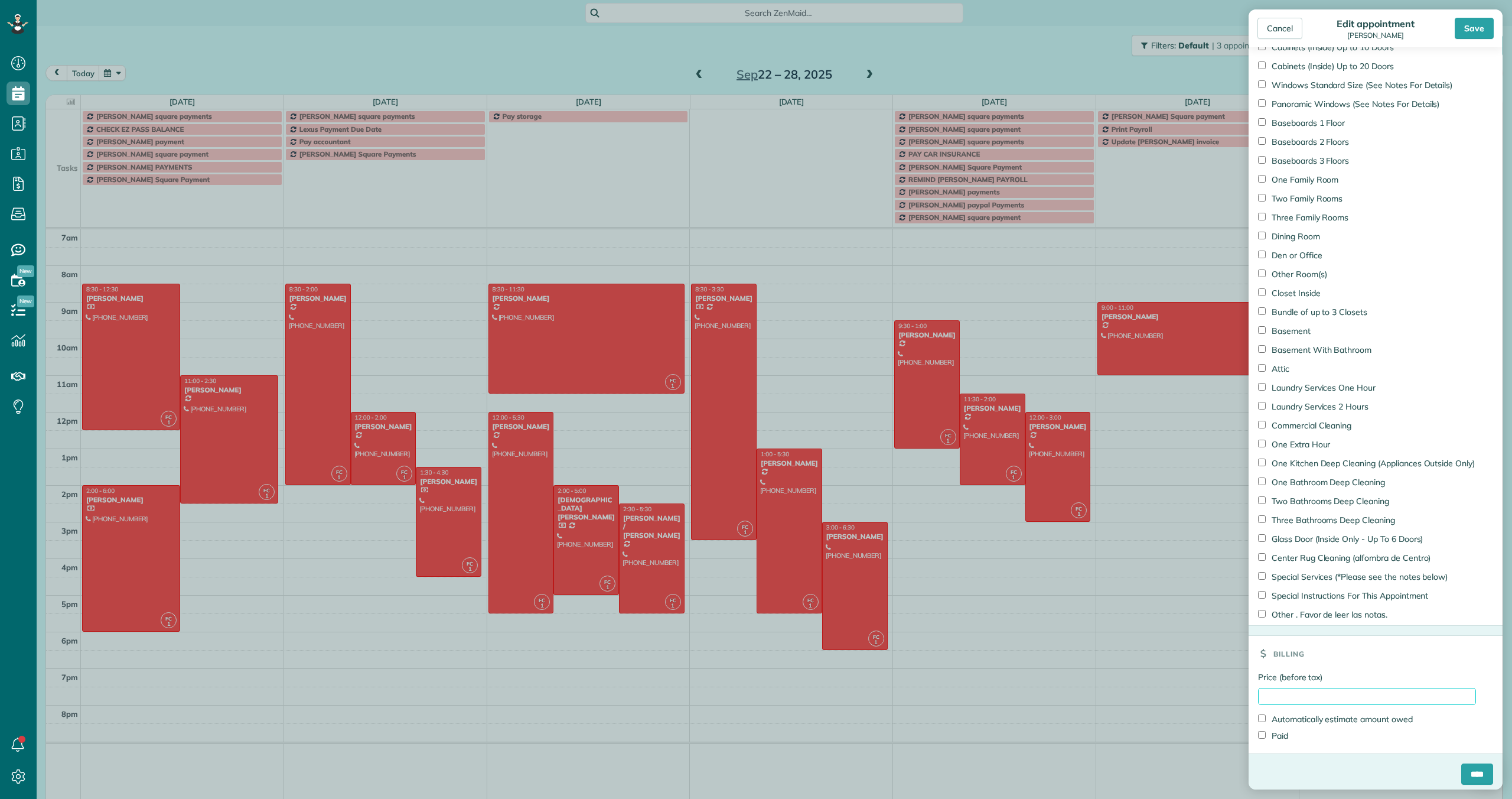
click at [1275, 692] on input "Price (before tax)" at bounding box center [1367, 696] width 218 height 17
type input "******"
click at [1467, 769] on input "****" at bounding box center [1477, 774] width 32 height 21
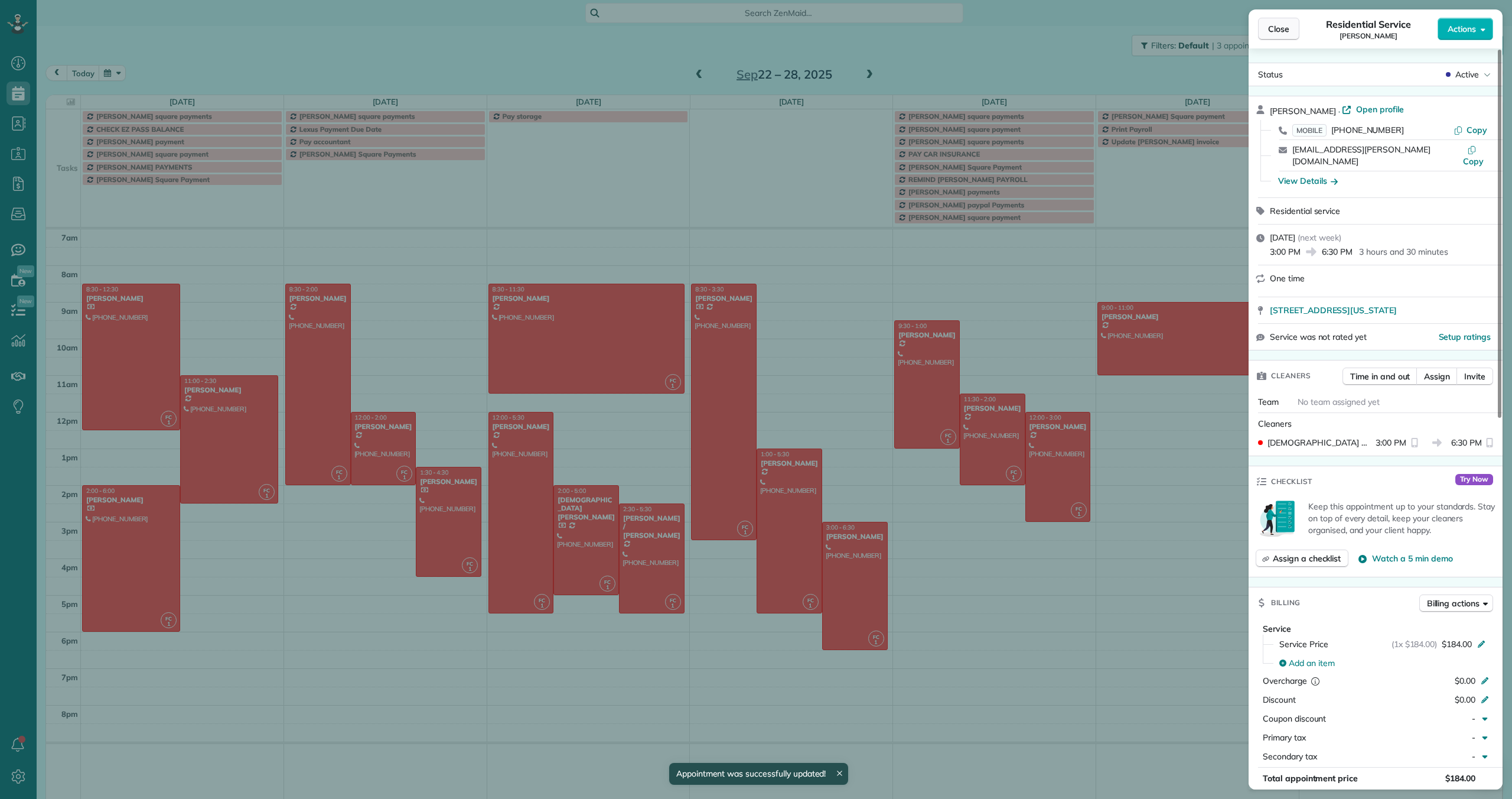
click at [1275, 27] on span "Close" at bounding box center [1279, 28] width 21 height 12
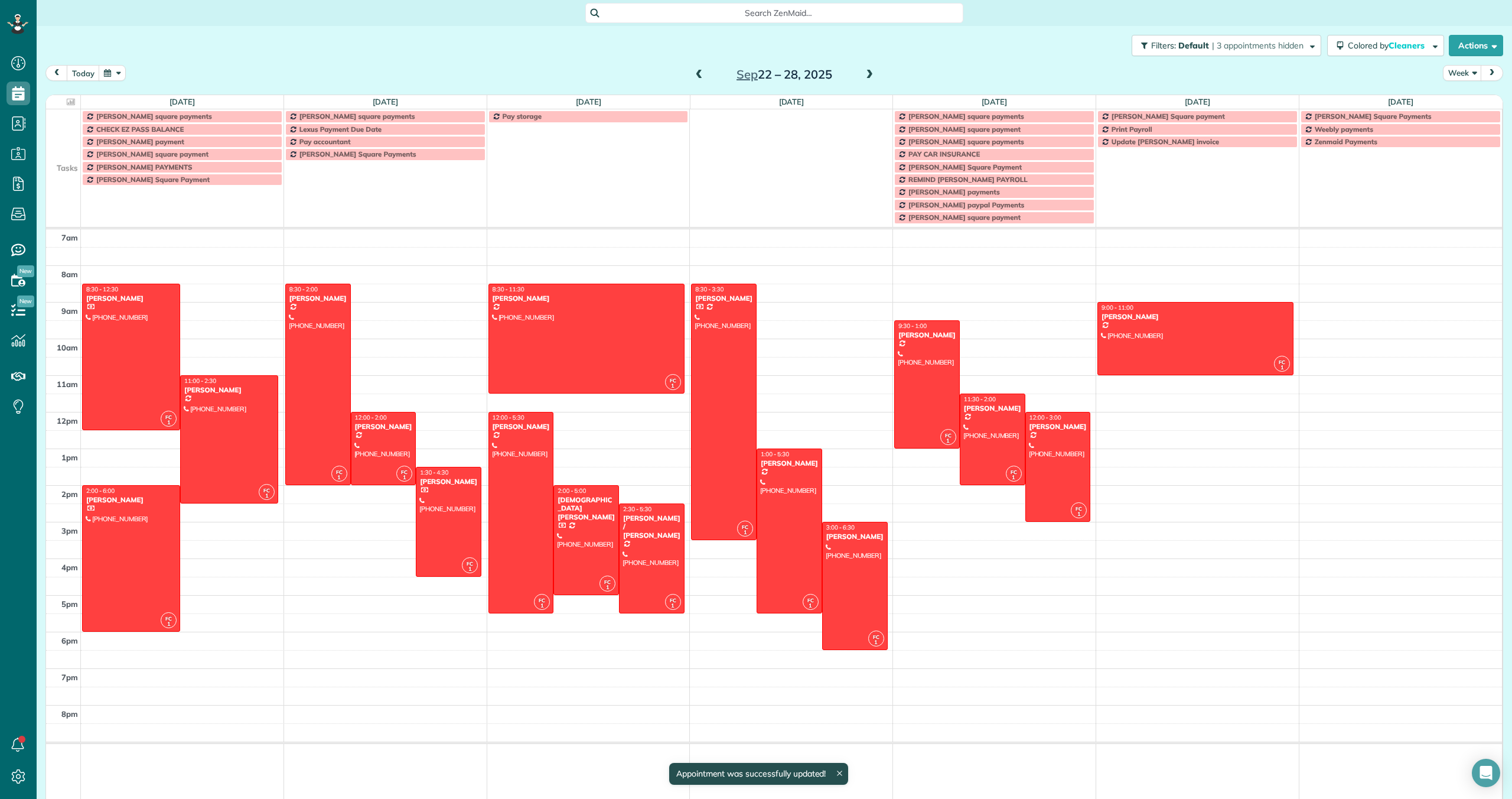
click at [700, 74] on span at bounding box center [699, 75] width 13 height 11
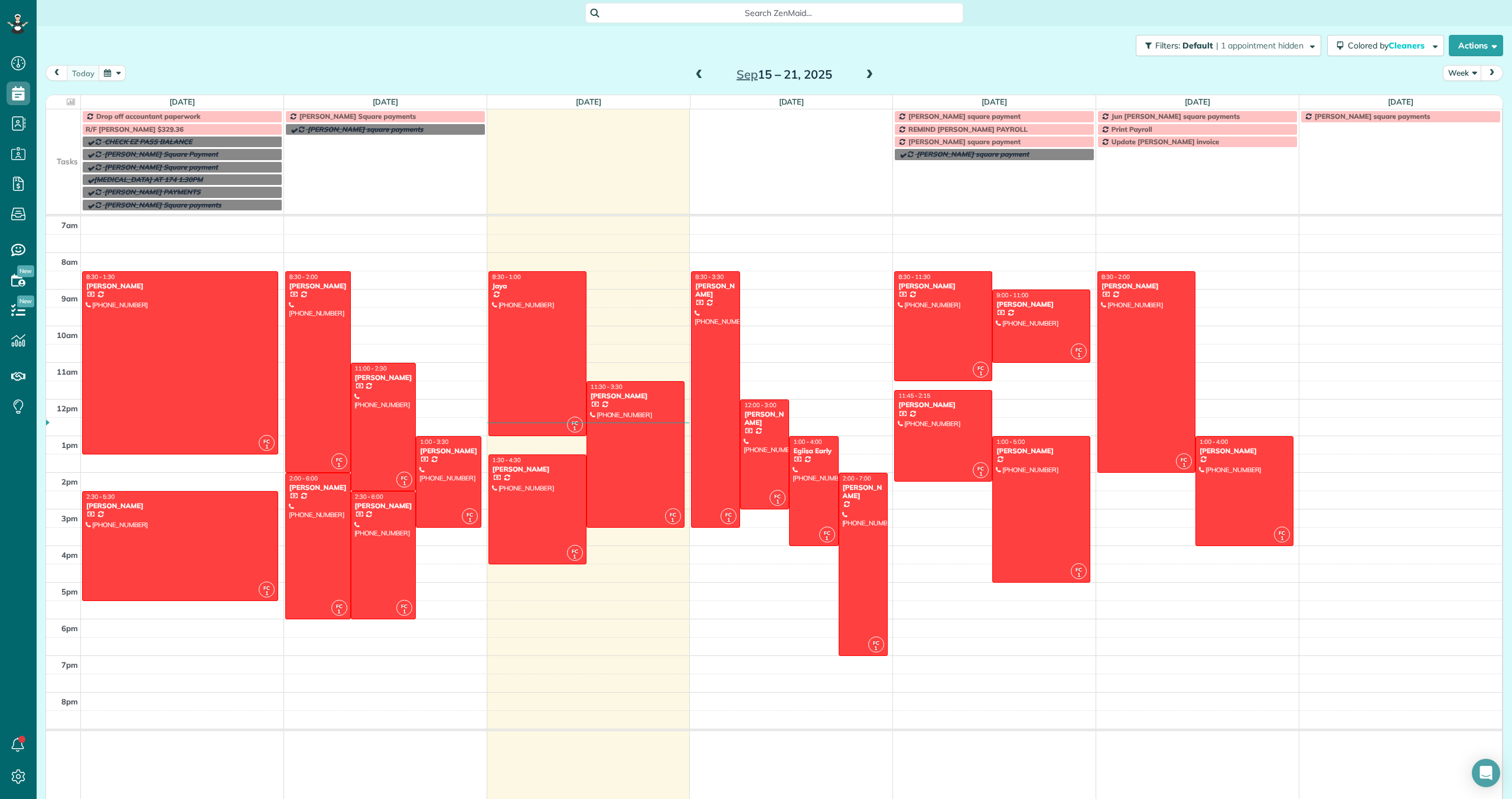
click at [954, 173] on td "[PERSON_NAME] square payment" at bounding box center [994, 179] width 203 height 63
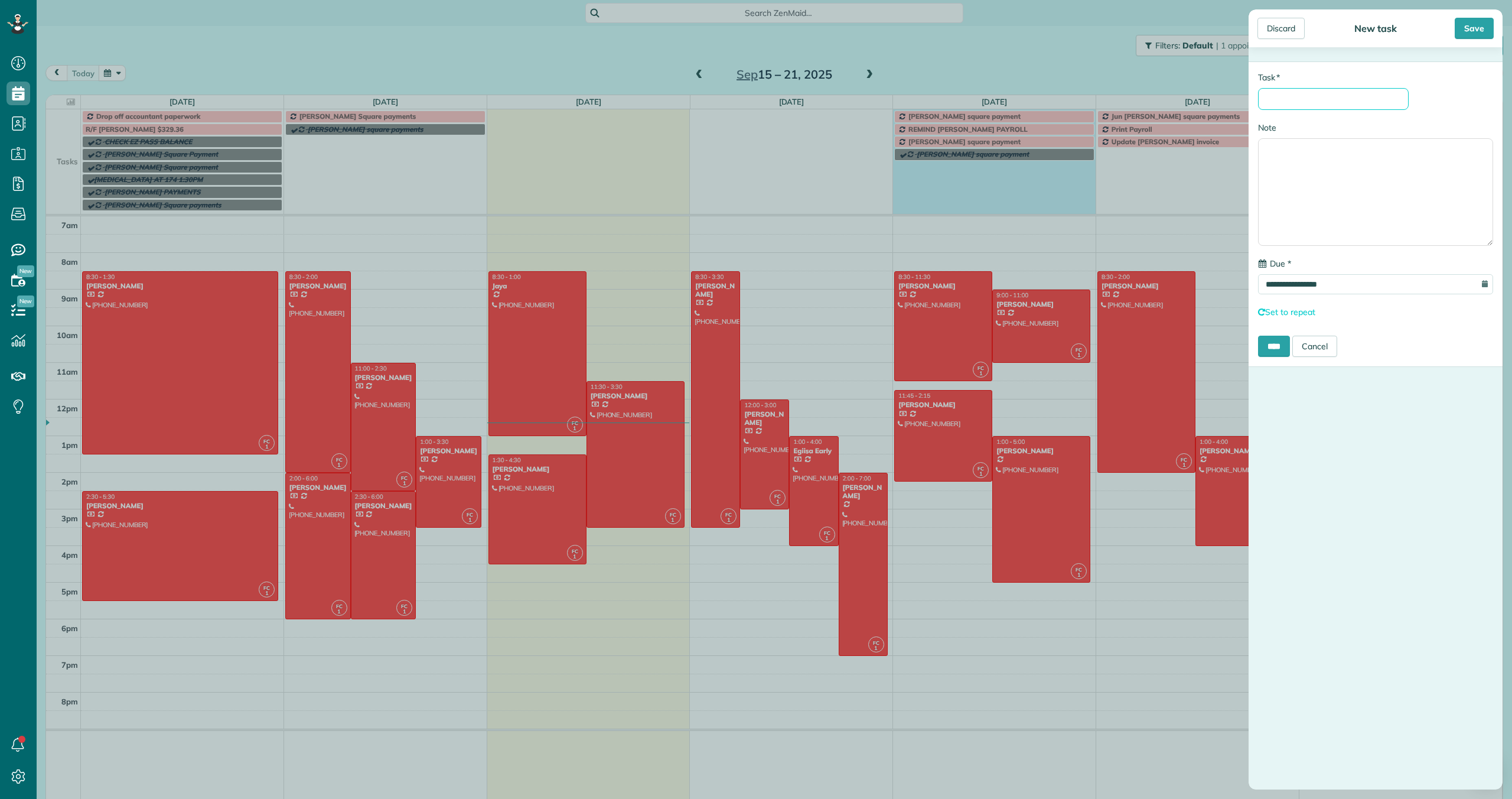
click at [1262, 100] on input "* Task" at bounding box center [1333, 98] width 150 height 22
type input "*"
type input "**********"
click at [1275, 349] on input "****" at bounding box center [1274, 346] width 32 height 21
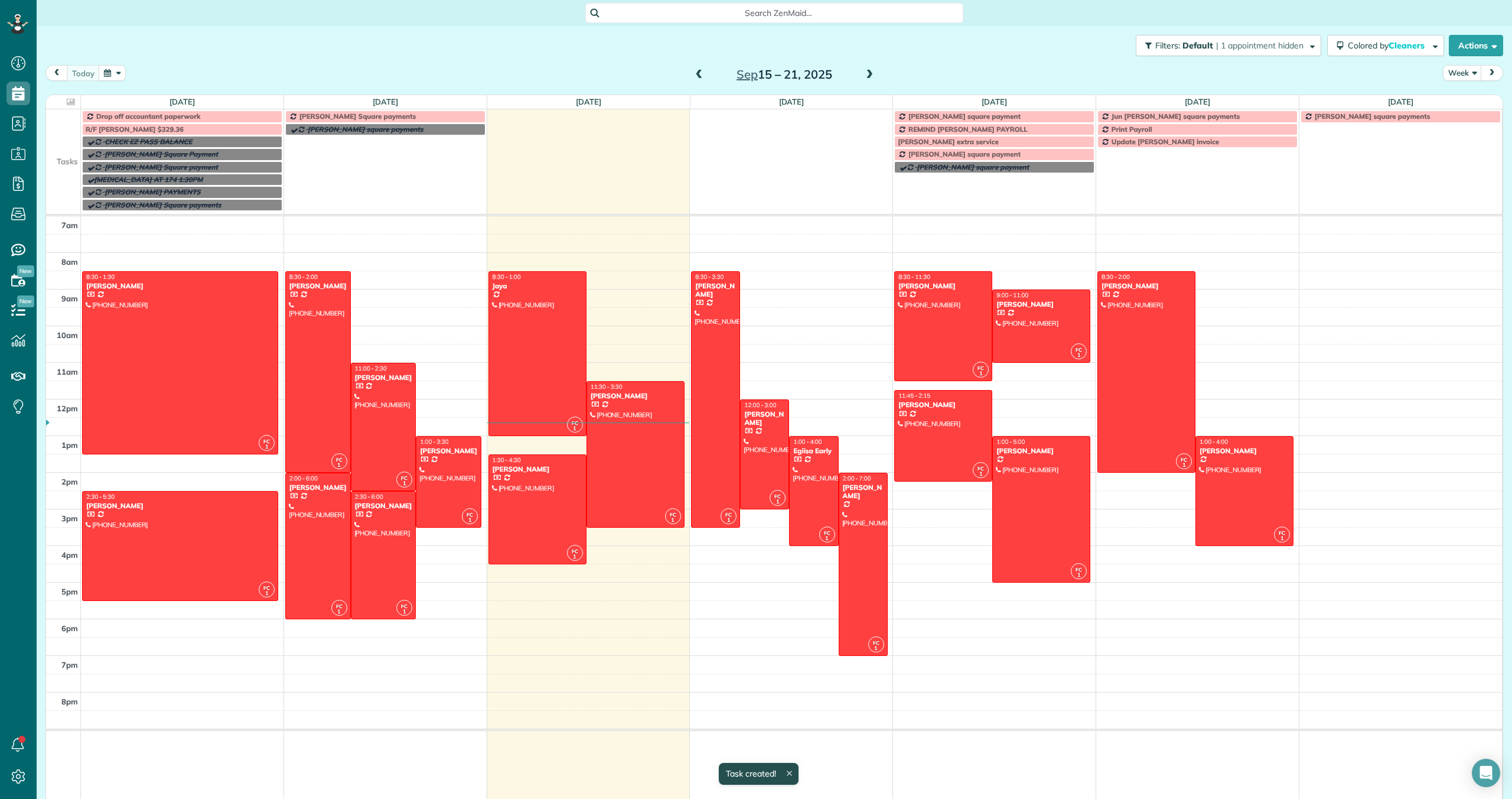
click at [980, 154] on span "[PERSON_NAME] square payment" at bounding box center [964, 154] width 112 height 9
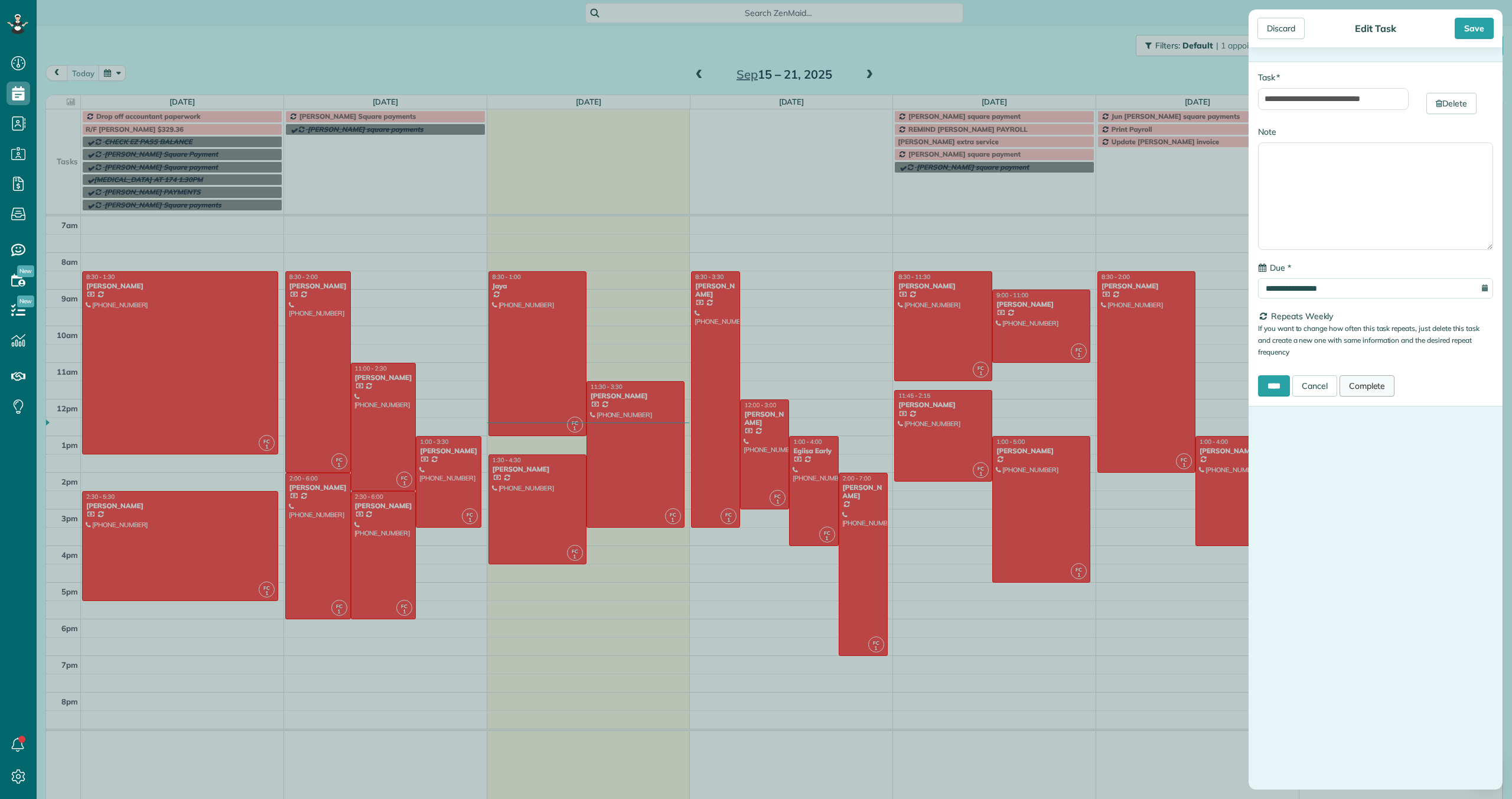
click at [1368, 385] on link "Complete" at bounding box center [1367, 386] width 56 height 21
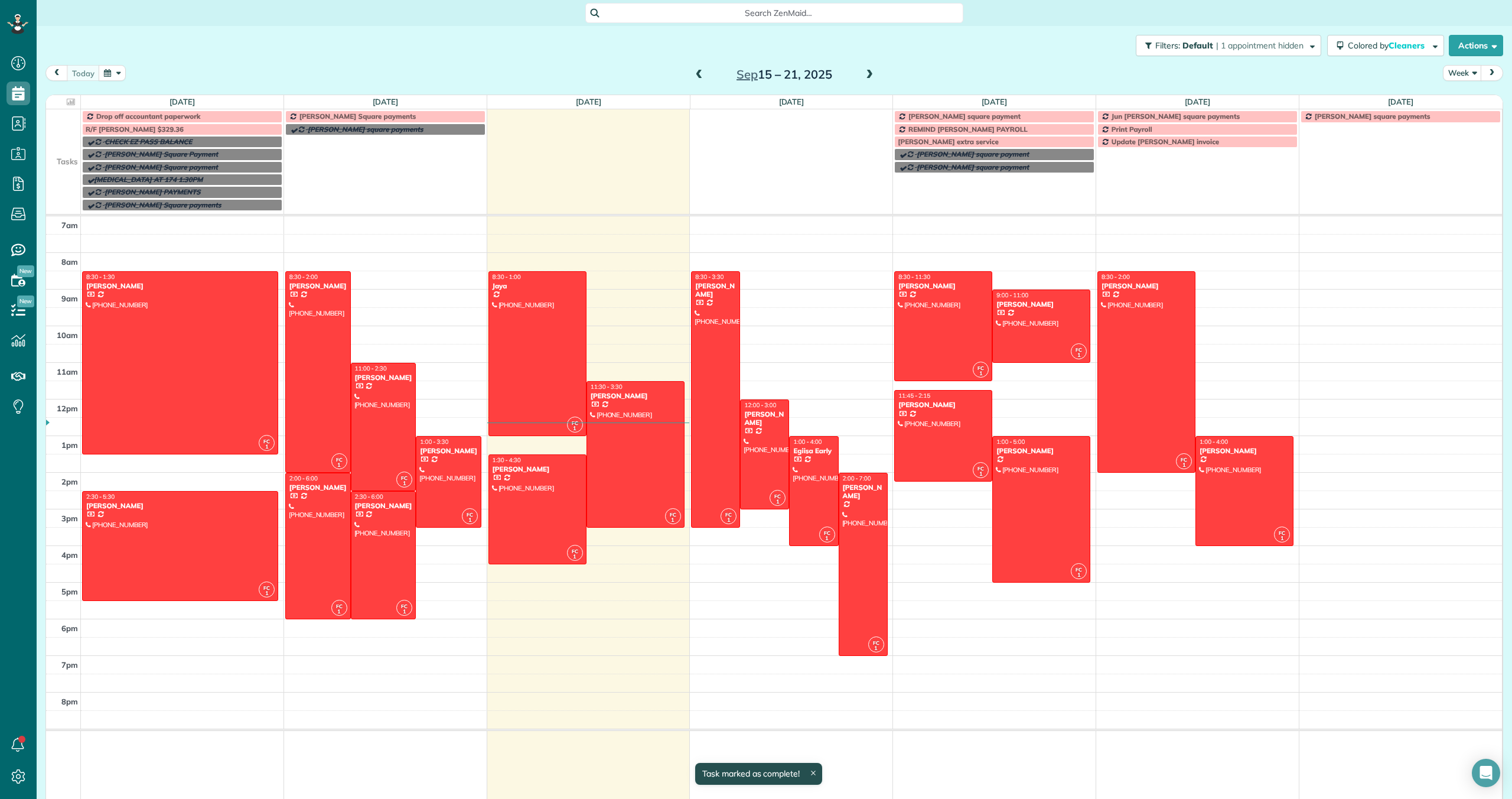
click at [1002, 118] on span "[PERSON_NAME] square payment" at bounding box center [964, 116] width 112 height 9
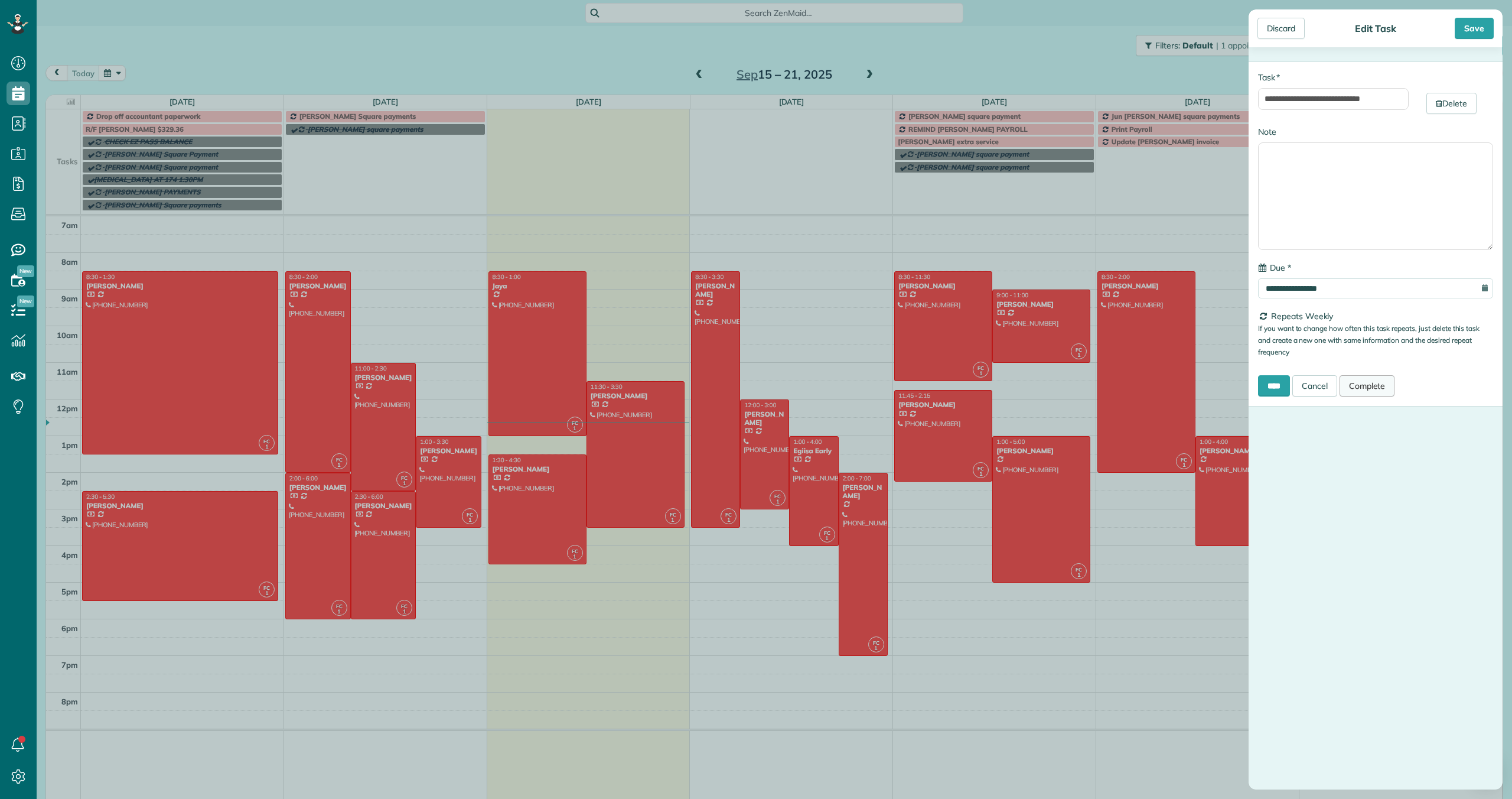
click at [1365, 386] on link "Complete" at bounding box center [1367, 386] width 56 height 21
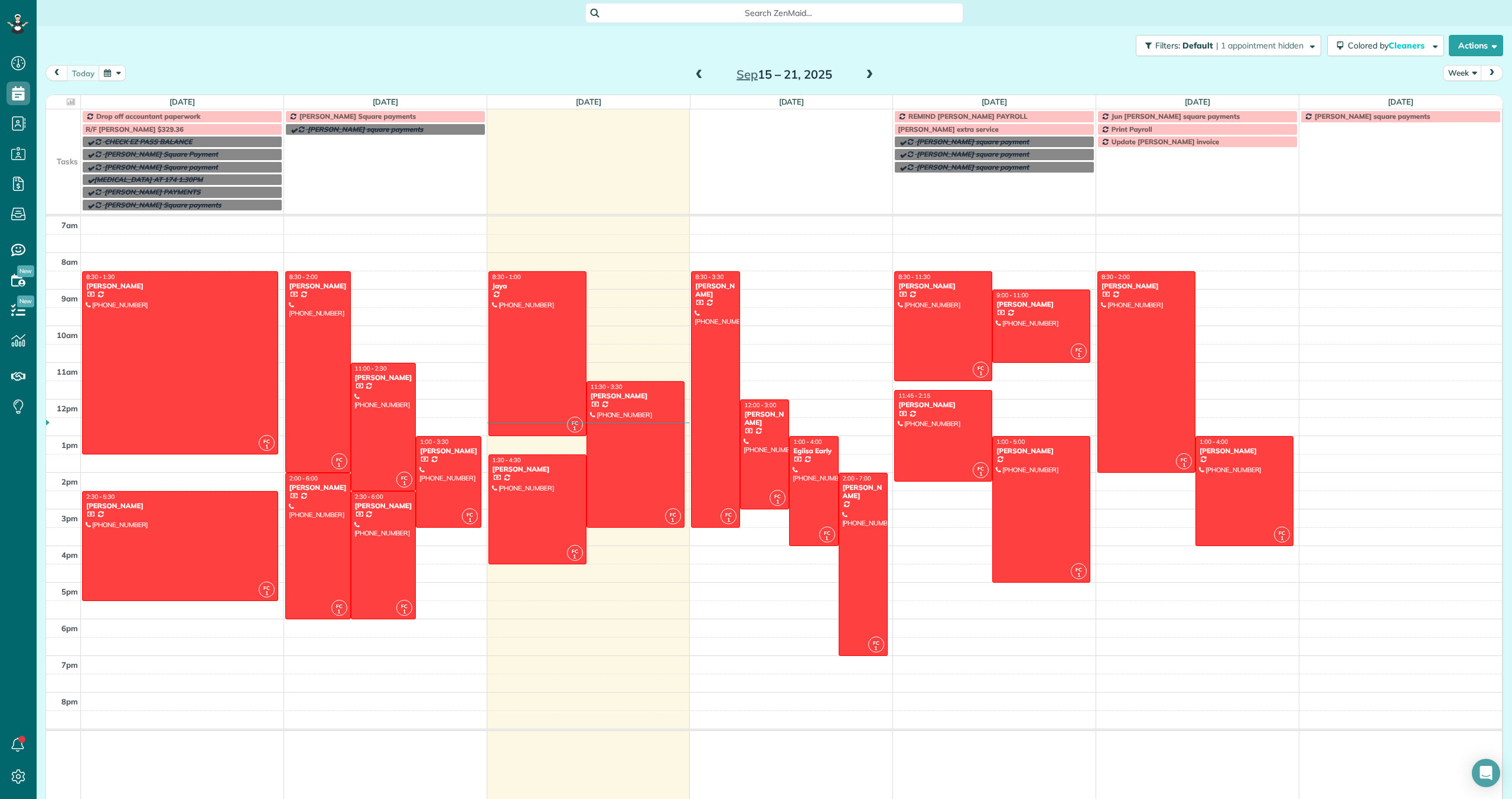
click at [869, 72] on span at bounding box center [869, 75] width 13 height 11
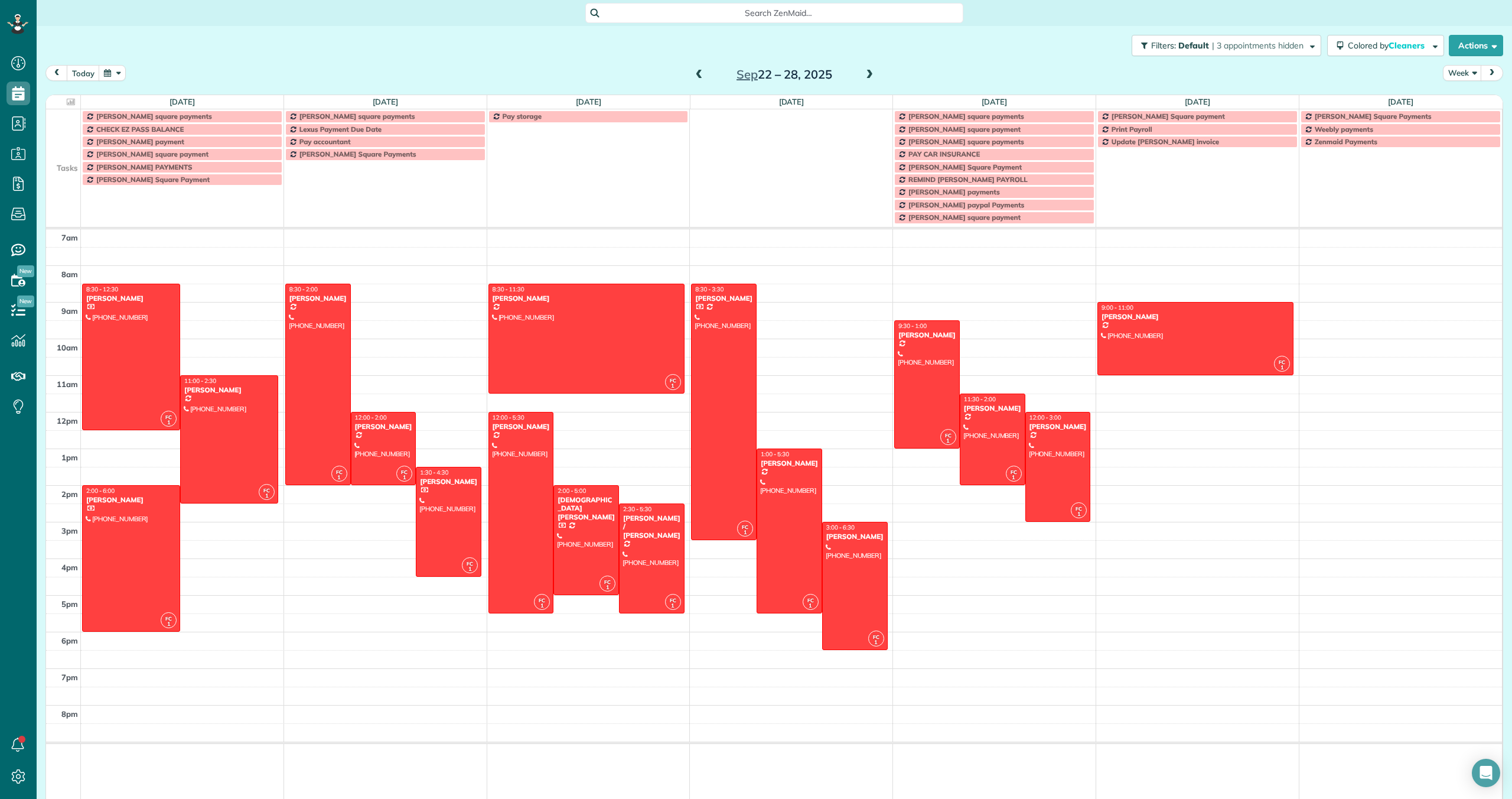
scroll to position [4, 0]
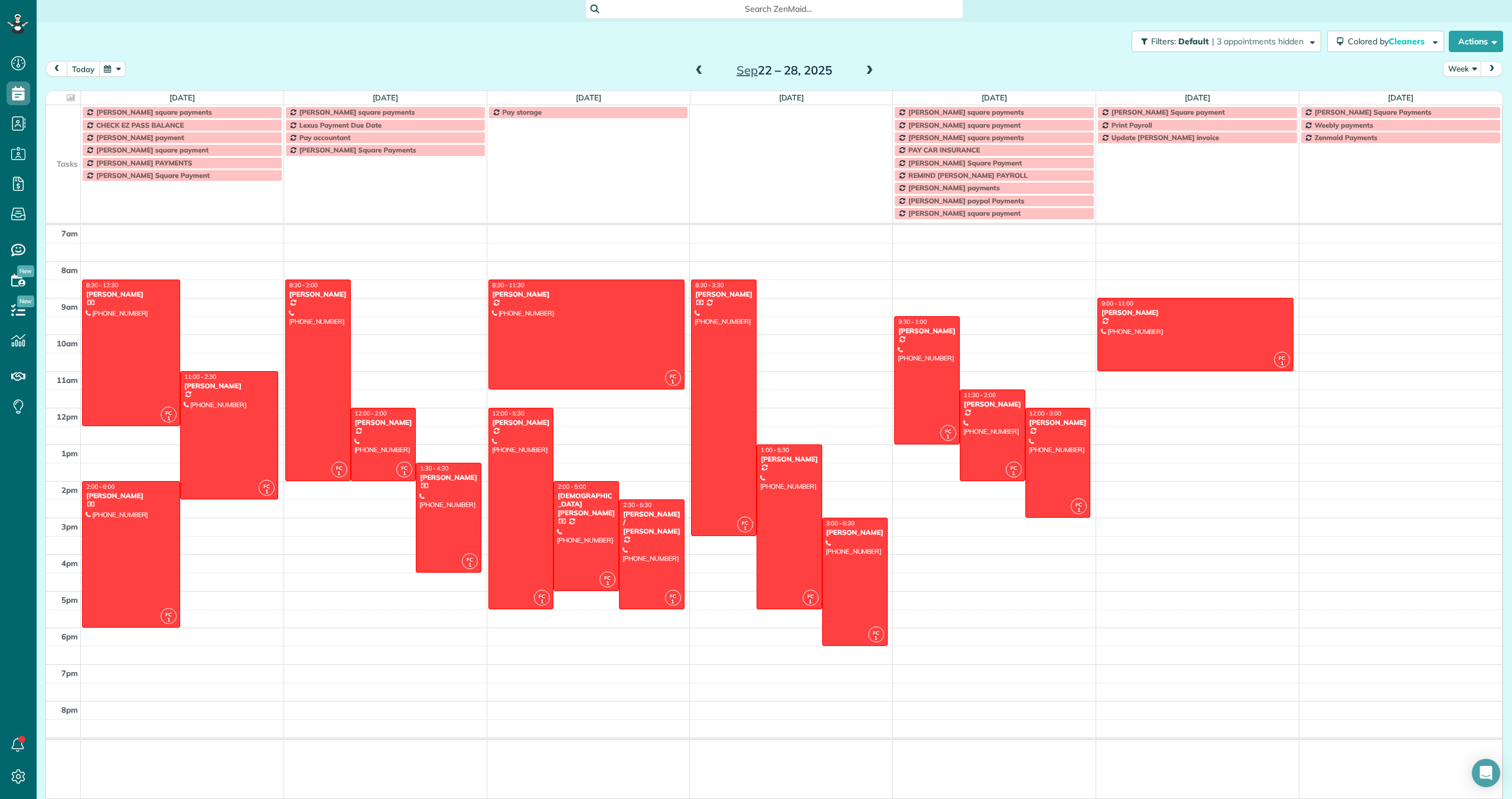
click at [82, 65] on button "today" at bounding box center [83, 69] width 33 height 16
